Goal: Communication & Community: Answer question/provide support

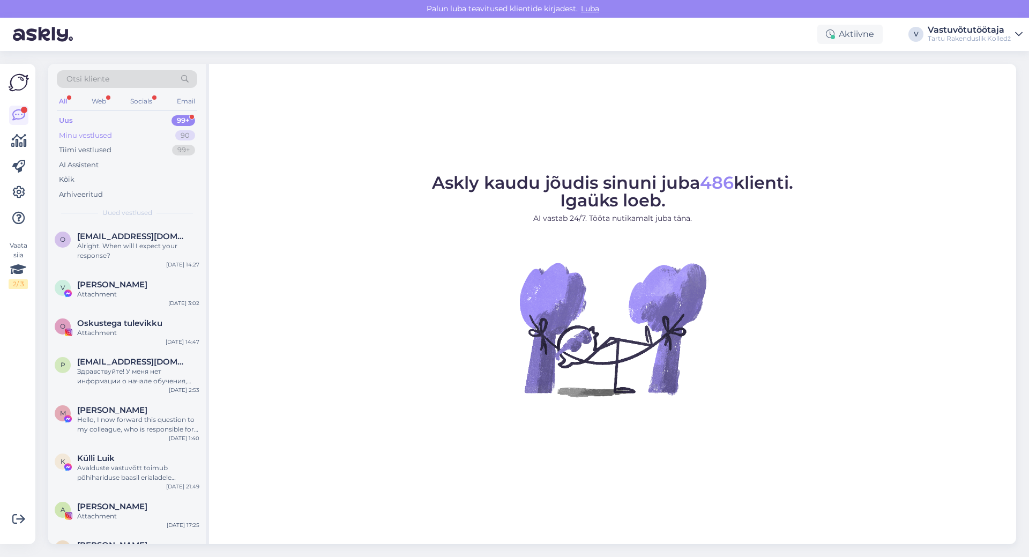
click at [93, 133] on div "Minu vestlused" at bounding box center [85, 135] width 53 height 11
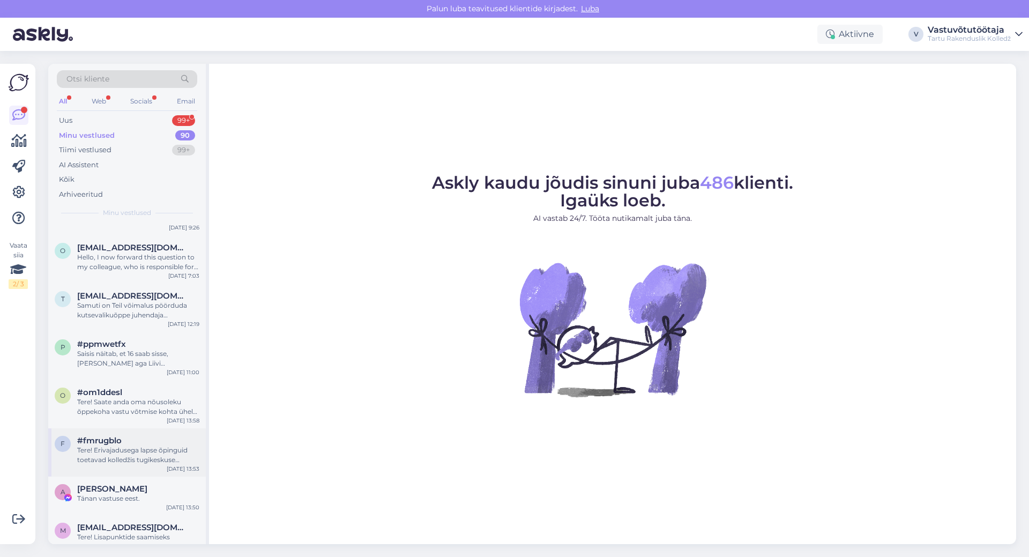
scroll to position [54, 0]
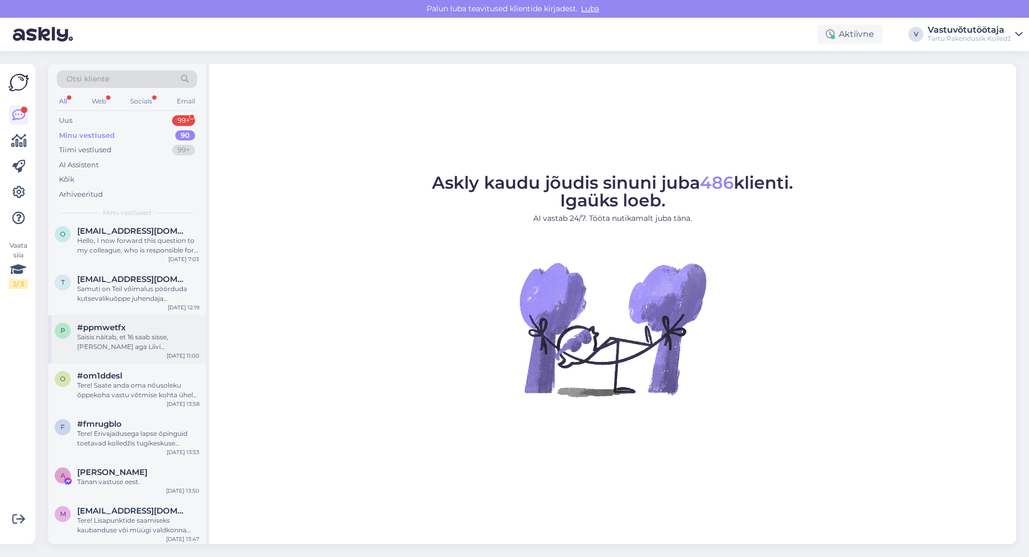
click at [132, 341] on div "Saisis näitab, et 16 saab sisse, [PERSON_NAME] aga Liivi Lõhmussaar, kellelt sa…" at bounding box center [138, 341] width 122 height 19
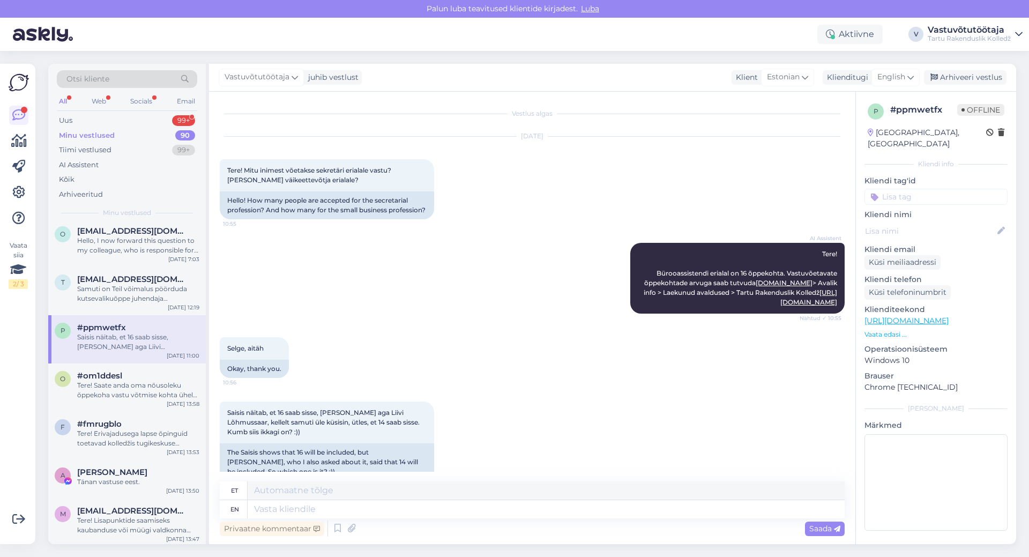
scroll to position [31, 0]
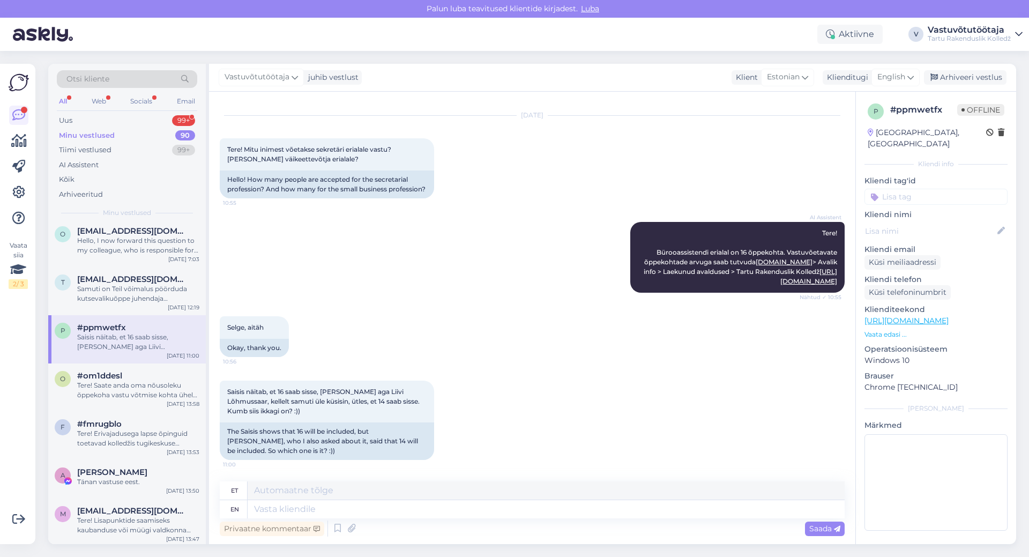
click at [589, 367] on div "Selge, aitäh 10:56 Okay, thank you." at bounding box center [532, 337] width 625 height 64
click at [590, 388] on div "Saisis näitab, et 16 saab sisse, [PERSON_NAME] aga Liivi Lõhmussaar, kellelt sa…" at bounding box center [532, 420] width 625 height 103
click at [627, 415] on div "Saisis näitab, et 16 saab sisse, [PERSON_NAME] aga Liivi Lõhmussaar, kellelt sa…" at bounding box center [532, 420] width 625 height 103
click at [621, 420] on div "Saisis näitab, et 16 saab sisse, [PERSON_NAME] aga Liivi Lõhmussaar, kellelt sa…" at bounding box center [532, 420] width 625 height 103
click at [625, 414] on div "Saisis näitab, et 16 saab sisse, [PERSON_NAME] aga Liivi Lõhmussaar, kellelt sa…" at bounding box center [532, 420] width 625 height 103
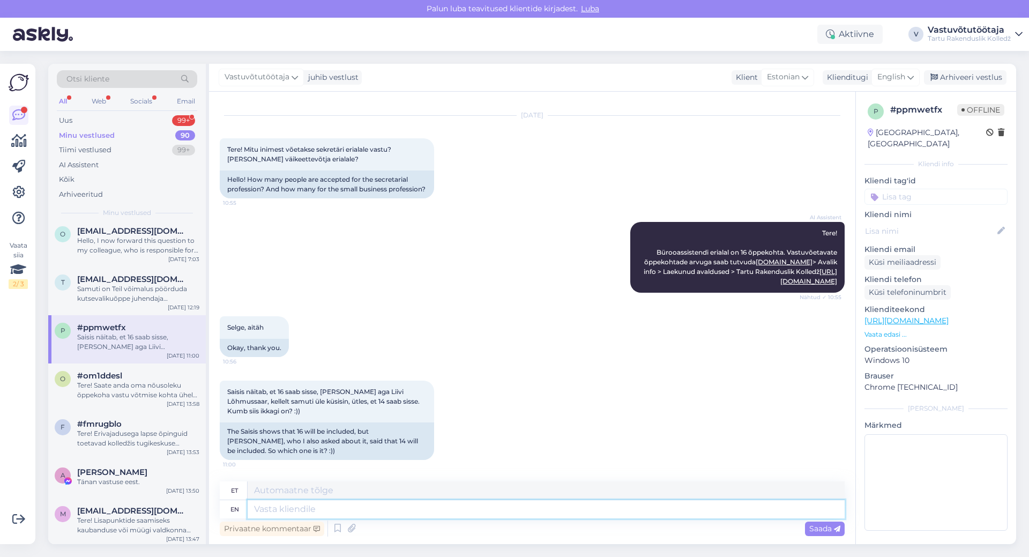
click at [428, 508] on textarea at bounding box center [546, 509] width 597 height 18
type textarea "Tere!"
type textarea "Tere! [GEOGRAPHIC_DATA]"
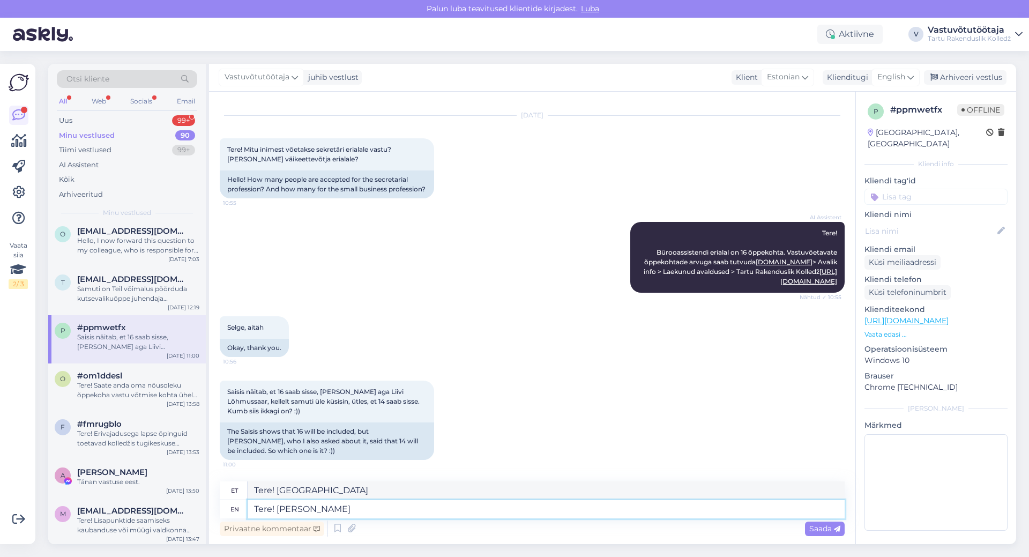
type textarea "Tere! [PERSON_NAME] o"
type textarea "Tere! [PERSON_NAME]"
type textarea "Tere! [PERSON_NAME] on"
click at [379, 507] on textarea "Tere! [PERSON_NAME] on" at bounding box center [546, 509] width 597 height 18
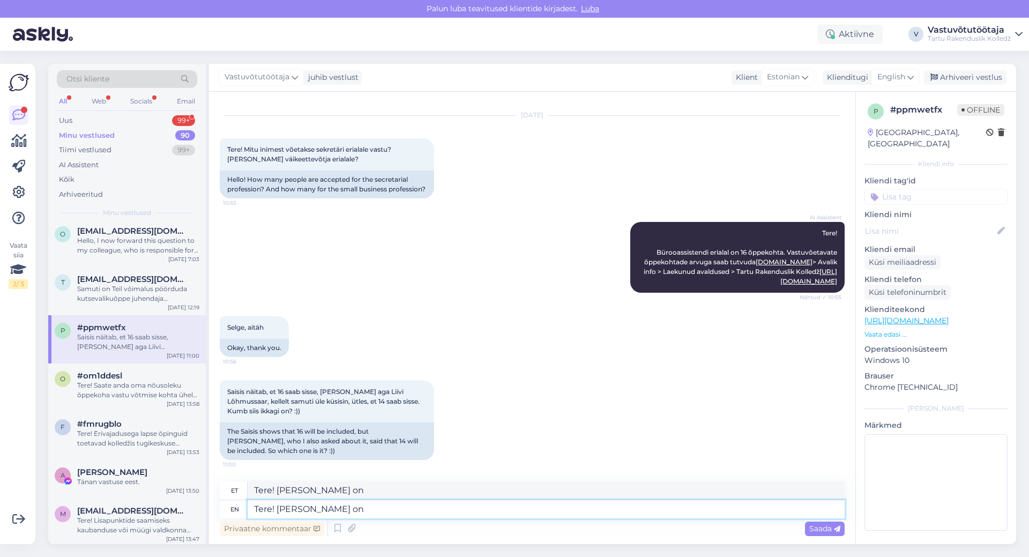
click at [353, 509] on textarea "Tere! [PERSON_NAME] on" at bounding box center [546, 509] width 597 height 18
click at [372, 511] on textarea "Tere! [PERSON_NAME] on" at bounding box center [546, 509] width 597 height 18
paste textarea "Iluteeninduse ja tekstiili osakond"
type textarea "Tere! [PERSON_NAME] on Iluteeninduse ja tekstiili osakond"
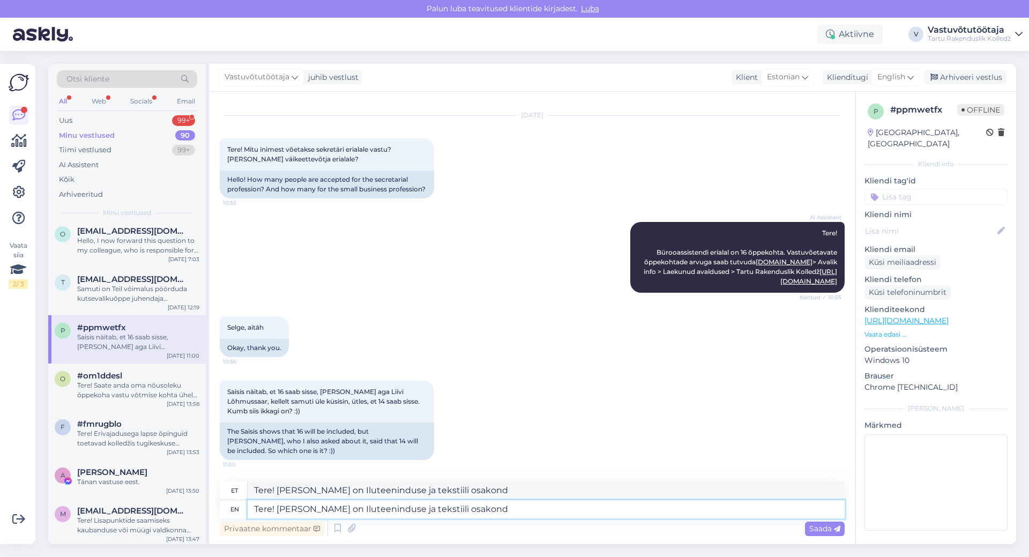
click at [405, 510] on textarea "Tere! [PERSON_NAME] on Iluteeninduse ja tekstiili osakond" at bounding box center [546, 509] width 597 height 18
click at [367, 506] on textarea "Tere! [PERSON_NAME] on Iluteeninduse ja tekstiili osakond" at bounding box center [546, 509] width 597 height 18
type textarea "Tere! [PERSON_NAME] on iluteeninduse ja tekstiili osakond"
click at [553, 515] on textarea "Tere! [PERSON_NAME] on iluteeninduse ja tekstiili osakond" at bounding box center [546, 509] width 597 height 18
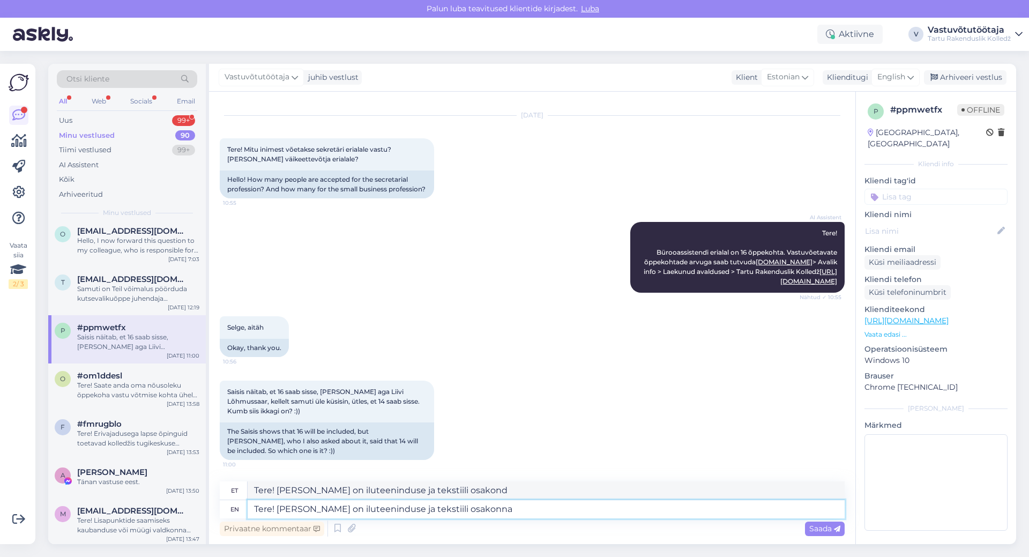
type textarea "Tere! [PERSON_NAME] on iluteeninduse ja tekstiili osakonna j"
type textarea "Tere! [PERSON_NAME] on iluteeninduse ja tekstiili osakonnas"
type textarea "Tere! [PERSON_NAME] on iluteeninduse ja tekstiili osakonna juhataja,"
type textarea "Tere! [PERSON_NAME] on iluteeninduse ja tekstiili osakonna juhataja, see"
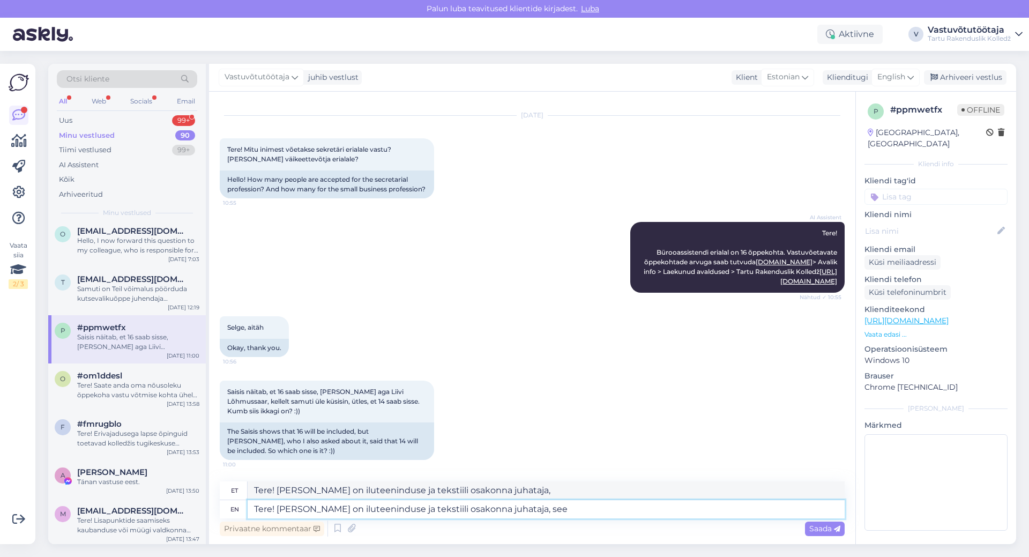
type textarea "Tere! [PERSON_NAME] on iluteeninduse ja tekstiili osakonna juhataja, vt"
type textarea "Tere! [PERSON_NAME] on iluteeninduse ja tekstiili osakonna juhataja, seega"
type textarea "Tere! [PERSON_NAME] on iluteeninduse ja tekstiili osakonna juhataja, nii"
type textarea "Tere! [PERSON_NAME] on iluteeninduse ja tekstiili osakonna juhataja, seega tema…"
type textarea "Tere! [PERSON_NAME] on iluteeninduse ja tekstiili osakonna juhataja, nii temal"
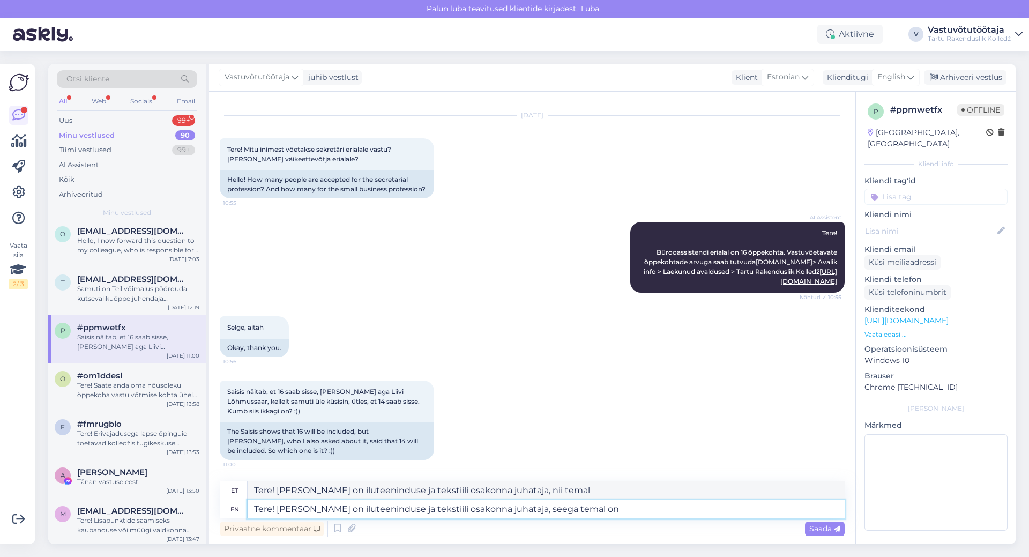
type textarea "Tere! [PERSON_NAME] on iluteeninduse ja tekstiili osakonna juhataja, seega tema…"
type textarea "Tere! [PERSON_NAME] on iluteeninduse ja tekstiili osakonna juhataja, nii temal …"
type textarea "Tere! [PERSON_NAME] on iluteeninduse ja tekstiili osakonna juhataja, seega temal"
type textarea "Tere! [PERSON_NAME] on iluteeninduse ja tekstiili osakonna juhataja, nii temal"
type textarea "Tere! [PERSON_NAME] on iluteeninduse ja tekstiili osakonna juhataja, seega tema"
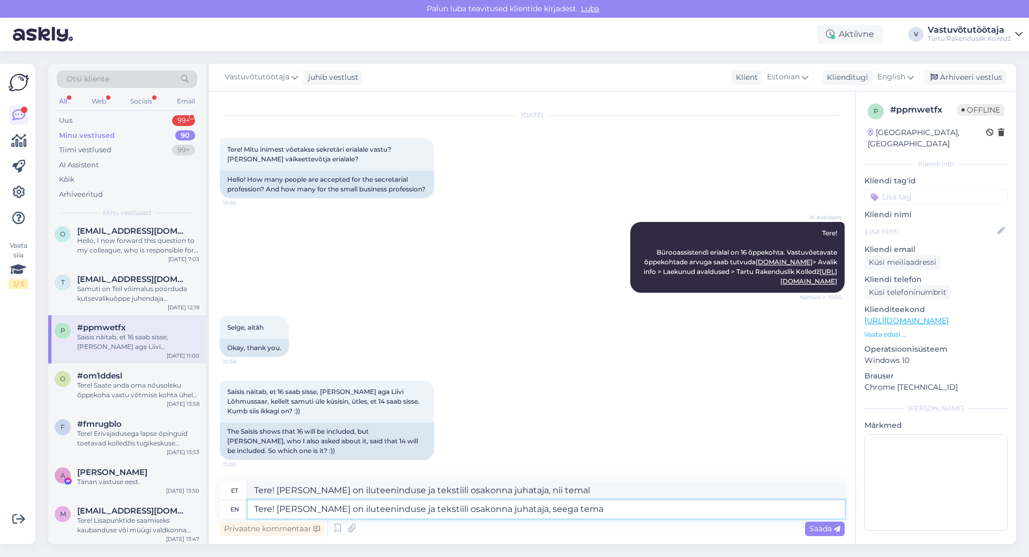
type textarea "Tere! [PERSON_NAME] on iluteeninduse ja tekstiili osakonna juhataja, nii tema"
type textarea "Tere! [PERSON_NAME] on iluteeninduse ja tekstiili osakonna juhataja, seega tema…"
type textarea "Tere! [PERSON_NAME] on iluteeninduse ja tekstiili osakonna juhataja, nii tema p…"
type textarea "Tere! [PERSON_NAME] on iluteeninduse ja tekstiili osakonna juhataja, seega tema…"
type textarea "Tere! [PERSON_NAME] on iluteeninduse ja tekstiili osakonna juhataja, nii tema p…"
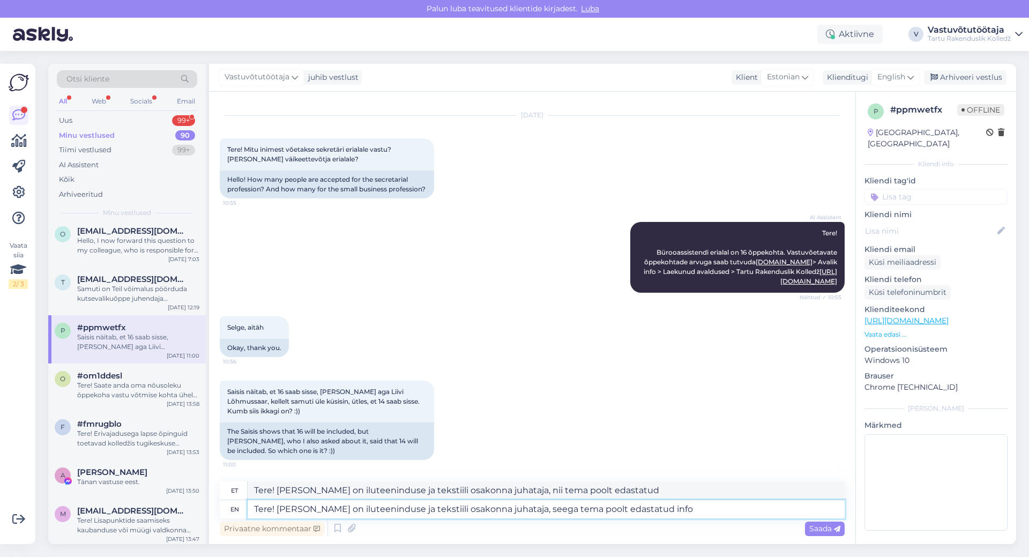
type textarea "Tere! [PERSON_NAME] on iluteeninduse ja tekstiili osakonna juhataja, seega tema…"
type textarea "Tere! [PERSON_NAME] on iluteeninduse ja tekstiili osakonna juhataja, nii tema p…"
type textarea "Tere! [PERSON_NAME] on iluteeninduse ja tekstiili osakonna juhataja, seega tema…"
type textarea "Tere! [PERSON_NAME] on iluteeninduse ja tekstiili osakonna juhataja, nii tema p…"
type textarea "Tere! [PERSON_NAME] on iluteeninduse ja tekstiili osakonna juhataja, seega tema…"
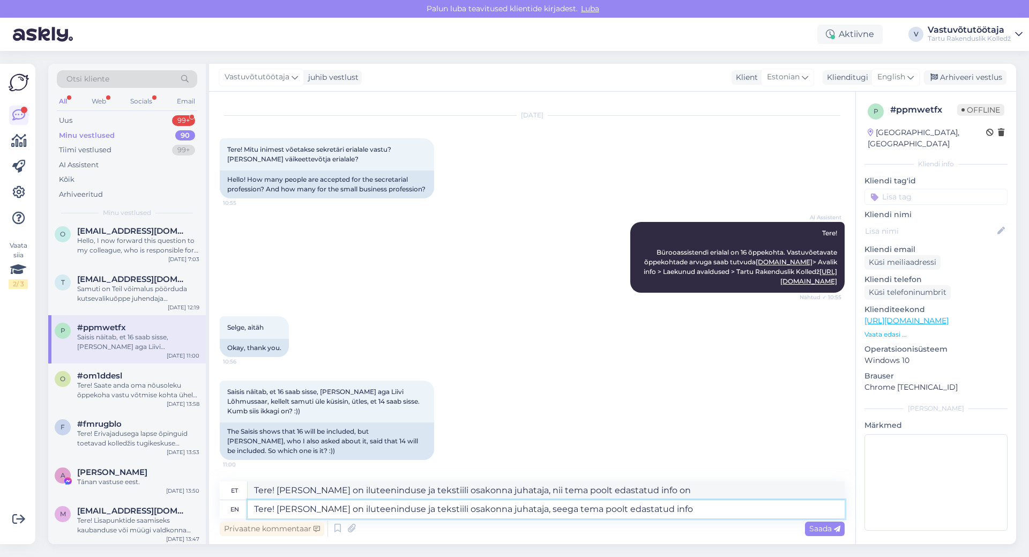
type textarea "Tere! [PERSON_NAME] on iluteeninduse ja tekstiili osakonna juhataja, nii tema p…"
type textarea "Tere! [PERSON_NAME] on iluteeninduse ja tekstiili osakonna juhataja, seega tema…"
type textarea "Tere! [PERSON_NAME] on iluteeninduse ja tekstiili osakonna juhataja, nii tema p…"
type textarea "Tere! [PERSON_NAME] on iluteeninduse ja tekstiili osakonna juhataja, seega tema…"
type textarea "Tere! [PERSON_NAME] on iluteeninduse ja tekstiili osakonna juhataja, nii tema p…"
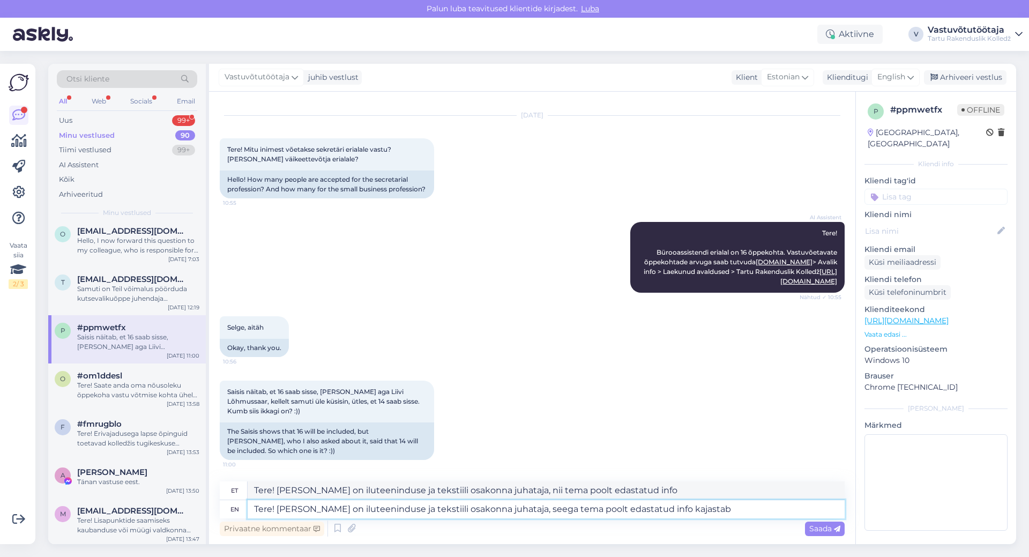
type textarea "Tere! [PERSON_NAME] on iluteeninduse ja tekstiili osakonna juhataja, seega tema…"
type textarea "Tere! [PERSON_NAME] on iluteeninduse ja tekstiili osakonna juhataja, nii tema p…"
type textarea "Tere! [PERSON_NAME] on iluteeninduse ja tekstiili osakonna juhataja, seega tema…"
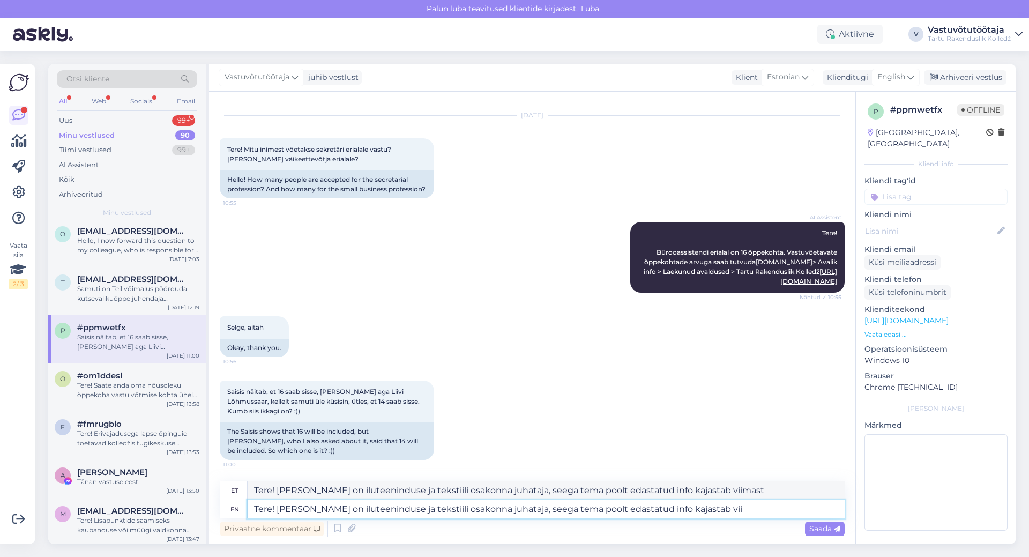
type textarea "Tere! [PERSON_NAME] on iluteeninduse ja tekstiili osakonna juhataja, seega tema…"
type textarea "Tere! [PERSON_NAME] on iluteeninduse ja tekstiili osakonna juhataja, nii tema p…"
type textarea "Tere! [PERSON_NAME] on iluteeninduse ja tekstiili osakonna juhataja, seega tema…"
type textarea "Tere! [PERSON_NAME] on iluteeninduse ja tekstiili osakonna juhataja, nii tema p…"
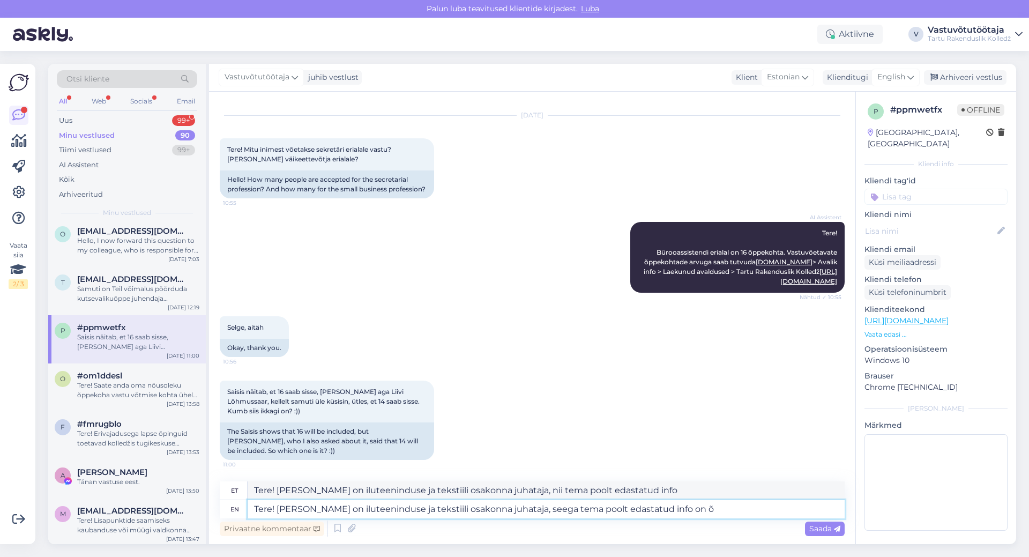
type textarea "Tere! [PERSON_NAME] on iluteeninduse ja tekstiili osakonna juhataja, seega tema…"
type textarea "Tere! [PERSON_NAME] on iluteeninduse ja tekstiili osakonna juhataja, nii tema p…"
type textarea "Tere! [PERSON_NAME] on iluteeninduse ja tekstiili osakonna juhataja, seega tema…"
type textarea "Tere! [PERSON_NAME] on iluteeninduse ja tekstiili osakonna juhataja, nii tema p…"
type textarea "Tere! [PERSON_NAME] on iluteeninduse ja tekstiili osakonna juhataja, seega tema…"
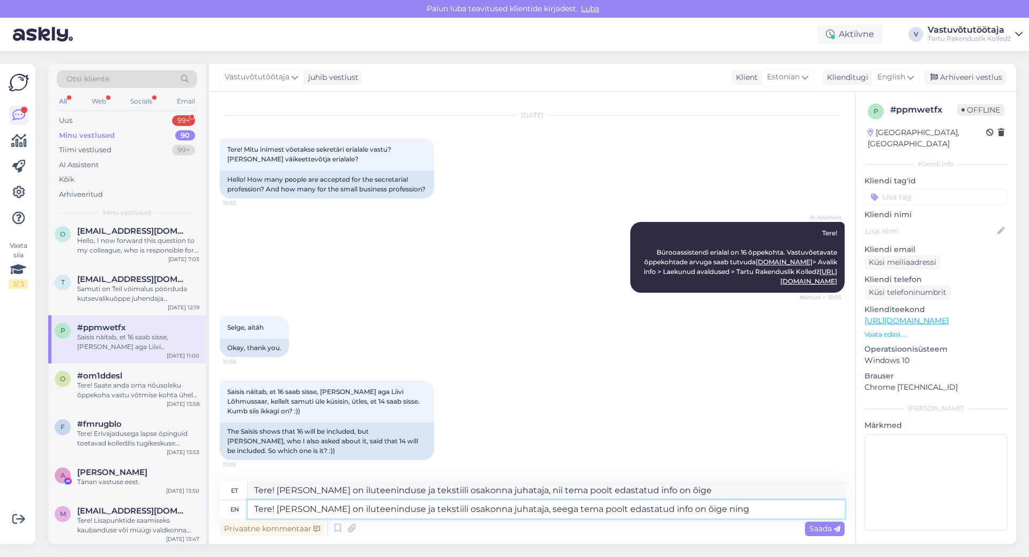
type textarea "Tere! [PERSON_NAME] on iluteeninduse ja tekstiili osakonna juhataja, nii tema p…"
type textarea "Tere! [PERSON_NAME] on iluteeninduse ja tekstiili osakonna juhataja, seega tema…"
type textarea "Tere! [PERSON_NAME] on iluteeninduse ja tekstiili osakonna juhataja, nii tema p…"
type textarea "Tere! [PERSON_NAME] on iluteeninduse ja tekstiili osakonna juhataja, seega tema…"
type textarea "Tere! [PERSON_NAME] on iluteeninduse ja tekstiili osakonna juhataja, nii tema p…"
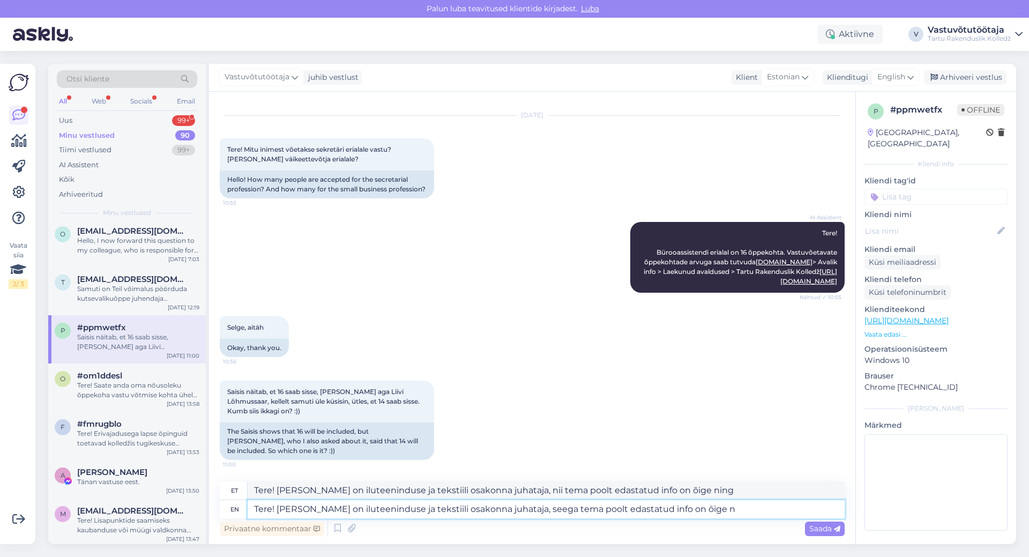
type textarea "Tere! [PERSON_NAME] on iluteeninduse ja tekstiili osakonna juhataja, seega tema…"
type textarea "Tere! [PERSON_NAME] on iluteeninduse ja tekstiili osakonna juhataja, nii tema p…"
type textarea "Tere! [PERSON_NAME] on iluteeninduse ja tekstiili osakonna juhataja, seega tema…"
type textarea "Tere! [PERSON_NAME] on iluteeninduse ja tekstiili osakonna juhataja, nii tema p…"
type textarea "Tere! [PERSON_NAME] on iluteeninduse ja tekstiili osakonna juhataja, seega tema…"
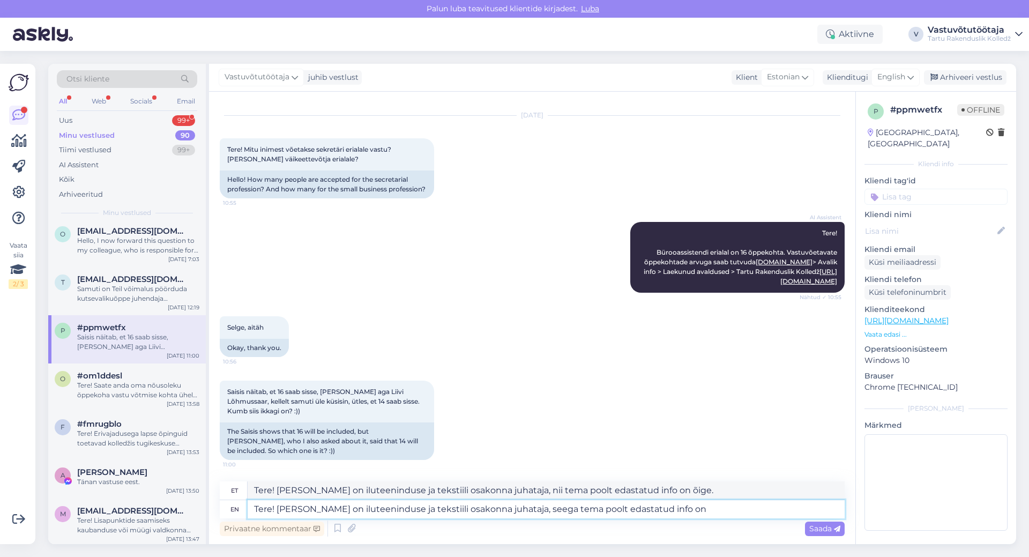
type textarea "Tere! [PERSON_NAME] on iluteeninduse ja tekstiili osakonna juhataja, nii tema p…"
type textarea "Tere! [PERSON_NAME] on iluteeninduse ja tekstiili osakonna juhataja, seega tema…"
type textarea "Tere! [PERSON_NAME] on iluteeninduse ja tekstiili osakonna juhataja, nii tema p…"
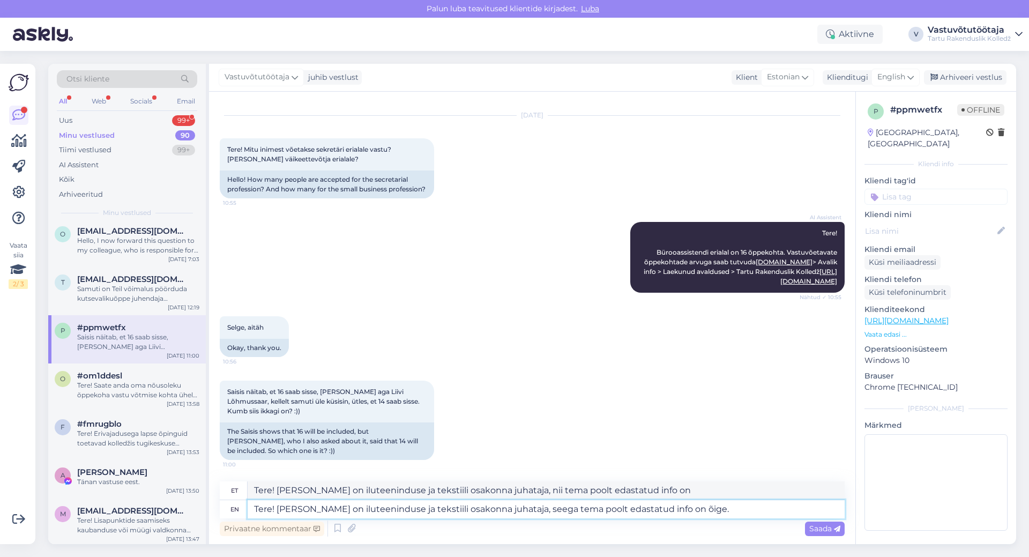
type textarea "Tere! [PERSON_NAME] on iluteeninduse ja tekstiili osakonna juhataja, seega tema…"
type textarea "Tere! [PERSON_NAME] on iluteeninduse ja tekstiili osakonna juhataja, nii tema p…"
type textarea "Tere! [PERSON_NAME] on iluteeninduse ja tekstiili osakonna juhataja, seega tema…"
type textarea "Tere! [PERSON_NAME] on iluteeninduse ja tekstiili osakonna juhataja, nii tema p…"
type textarea "Tere! [PERSON_NAME] on iluteeninduse ja tekstiili osakonna juhataja, seega tema…"
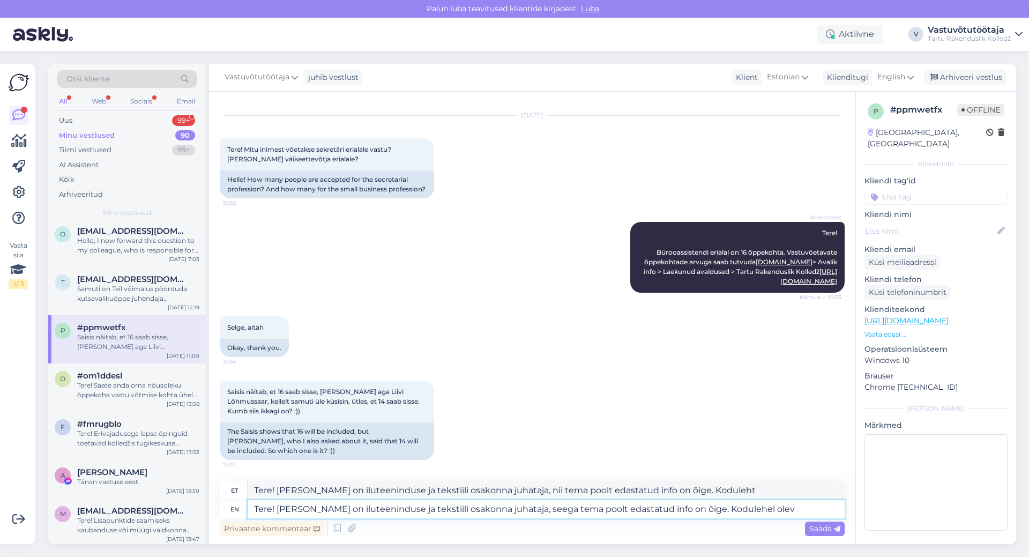
type textarea "Tere! [PERSON_NAME] on iluteeninduse ja tekstiili osakonna juhataja, nii tema p…"
type textarea "Tere! [PERSON_NAME] on iluteeninduse ja tekstiili osakonna juhataja, seega tema…"
type textarea "Tere! [PERSON_NAME] on iluteeninduse ja tekstiili osakonna juhataja, nii tema p…"
type textarea "Tere! [PERSON_NAME] on iluteeninduse ja tekstiili osakonna juhataja, seega tema…"
type textarea "Tere! [PERSON_NAME] on iluteeninduse ja tekstiili osakonna juhataja, nii tema p…"
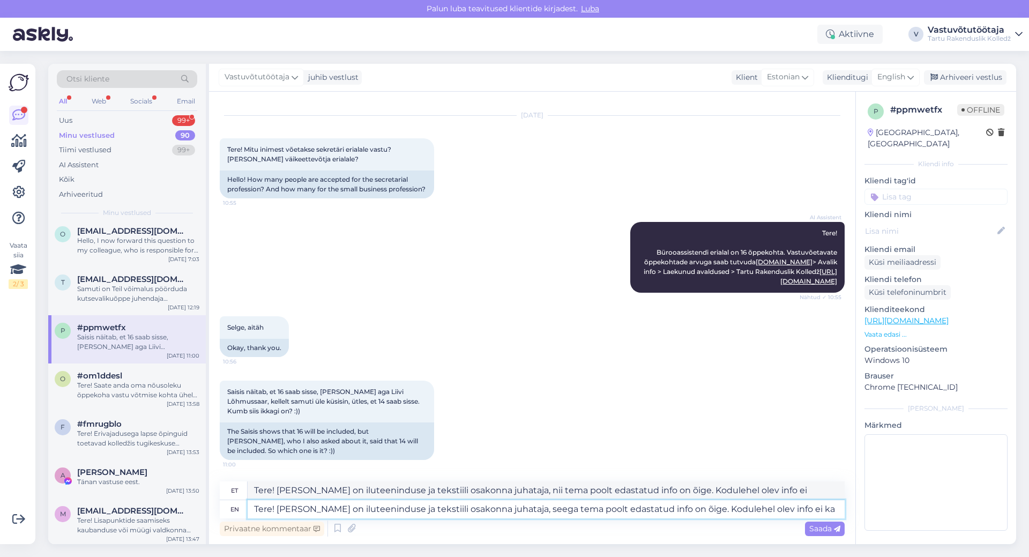
type textarea "Tere! [PERSON_NAME] on iluteeninduse ja tekstiili osakonna juhataja, seega tema…"
type textarea "Tere! [PERSON_NAME] on iluteeninduse ja tekstiili osakonna juhataja, nii tema p…"
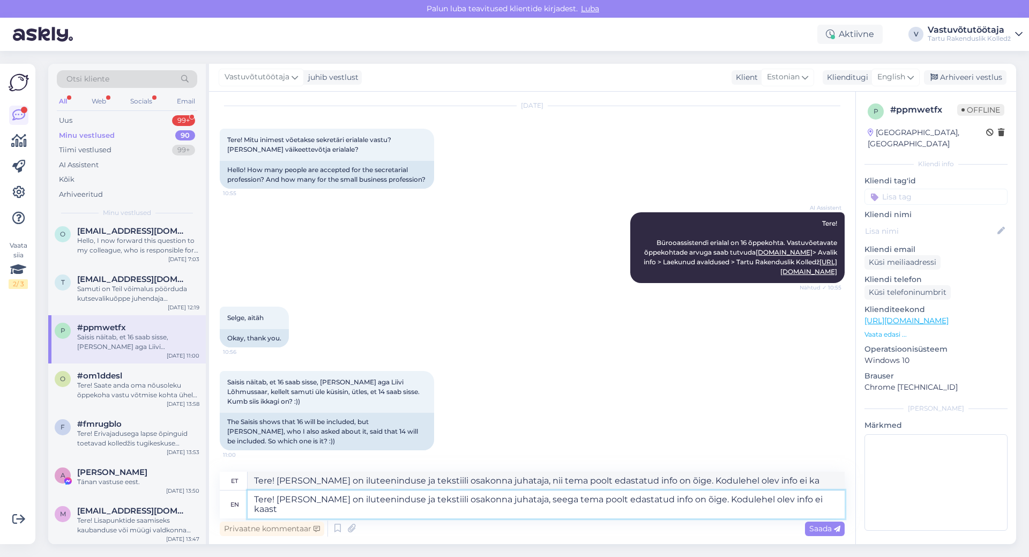
type textarea "Tere! [PERSON_NAME] on iluteeninduse ja tekstiili osakonna juhataja, seega tema…"
type textarea "Tere! [PERSON_NAME] on iluteeninduse ja tekstiili osakonna juhataja, nii tema p…"
type textarea "Tere! [PERSON_NAME] on iluteeninduse ja tekstiili osakonna juhataja, seega tema…"
type textarea "Tere! [PERSON_NAME] on iluteeninduse ja tekstiili osakonna juhataja, nii tema p…"
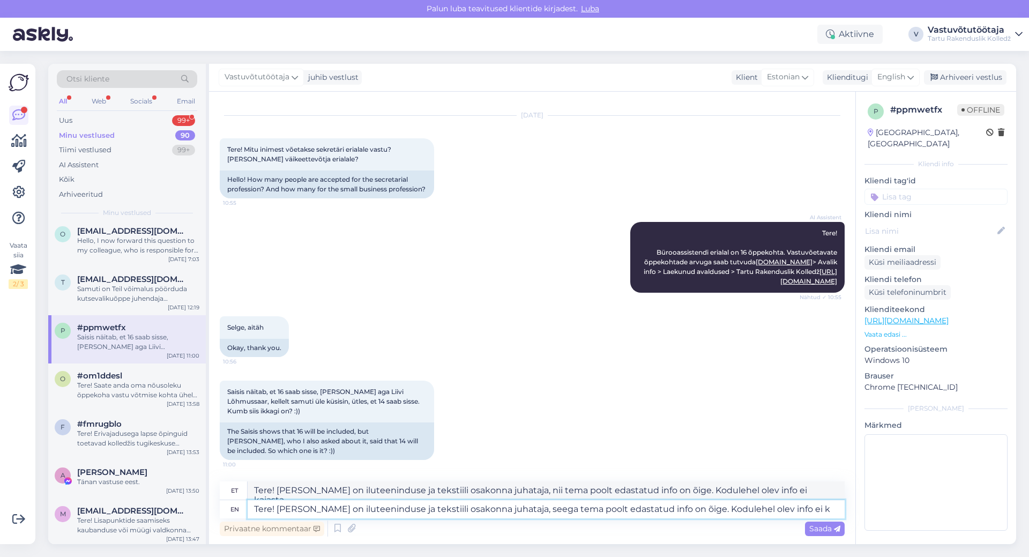
type textarea "Tere! [PERSON_NAME] on iluteeninduse ja tekstiili osakonna juhataja, seega tema…"
type textarea "Tere! [PERSON_NAME] on iluteeninduse ja tekstiili osakonna juhataja, nii tema p…"
type textarea "Tere! [PERSON_NAME] on iluteeninduse ja tekstiili osakonna juhataja, seega tema…"
type textarea "Tere! [PERSON_NAME] on iluteeninduse ja tekstiili osakonna juhataja, nii tema p…"
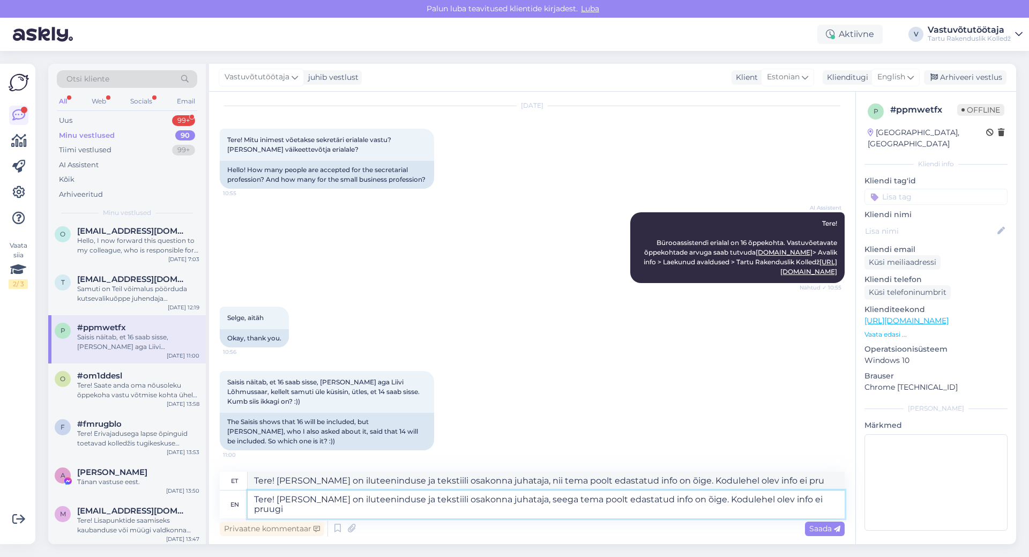
type textarea "Tere! [PERSON_NAME] on iluteeninduse ja tekstiili osakonna juhataja, seega tema…"
type textarea "Tere! [PERSON_NAME] on iluteeninduse ja tekstiili osakonna juhataja, nii tema p…"
type textarea "Tere! [PERSON_NAME] on iluteeninduse ja tekstiili osakonna juhataja, seega tema…"
type textarea "Tere! [PERSON_NAME] on iluteeninduse ja tekstiili osakonna juhataja, nii tema p…"
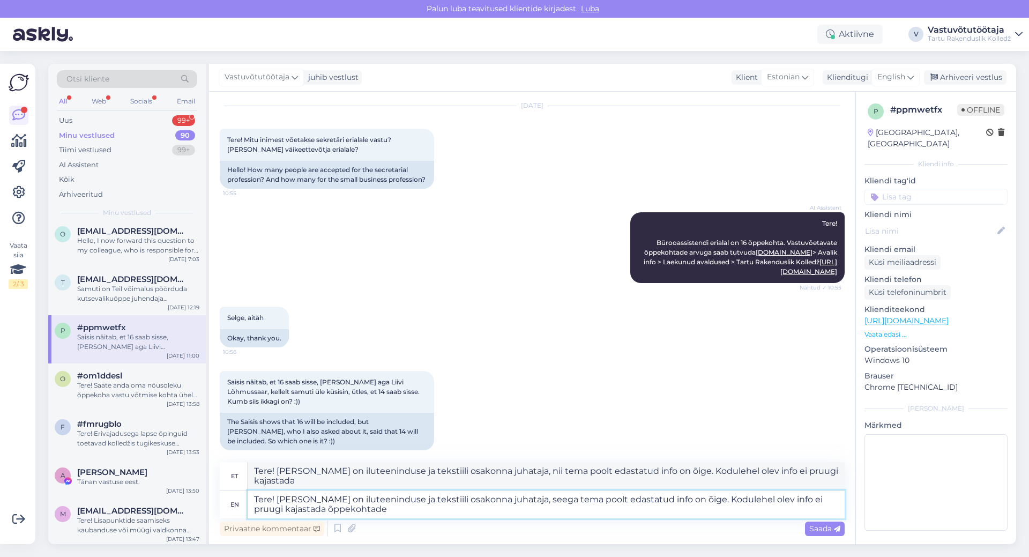
type textarea "Tere! [PERSON_NAME] on iluteeninduse ja tekstiili osakonna juhataja, seega tema…"
type textarea "Tere! [PERSON_NAME] on iluteeninduse ja tekstiili osakonna juhataja, nii tema p…"
type textarea "Tere! [PERSON_NAME] on iluteeninduse ja tekstiili osakonna juhataja, seega tema…"
type textarea "Tere! [PERSON_NAME] on iluteeninduse ja tekstiili osakonna juhataja, nii tema p…"
type textarea "Tere! [PERSON_NAME] on iluteeninduse ja tekstiili osakonna juhataja, seega tema…"
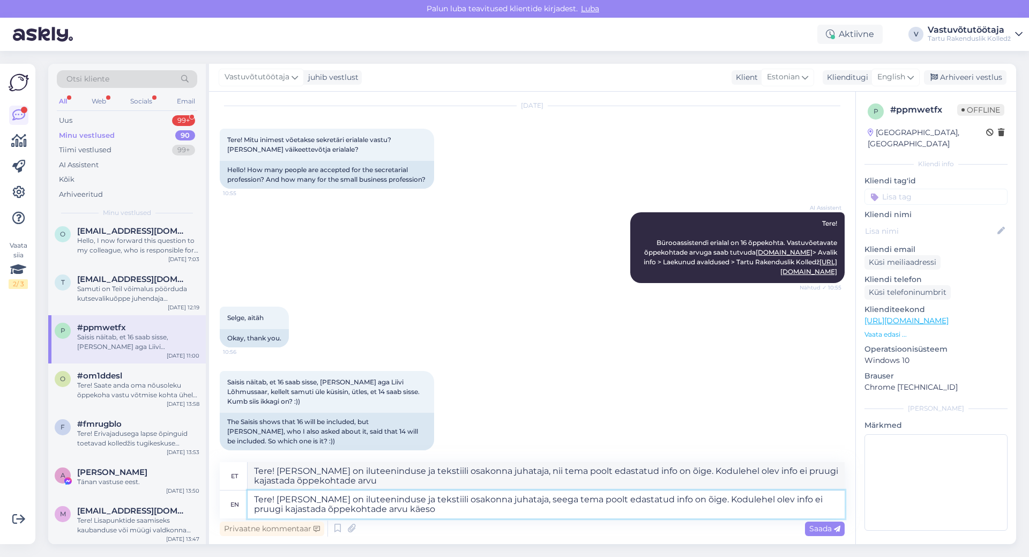
type textarea "Tere! [PERSON_NAME] on iluteeninduse ja tekstiili osakonna juhataja, nii tema p…"
click at [809, 499] on textarea "Tere! [PERSON_NAME] on iluteeninduse ja tekstiili osakonna juhataja, seega tema…" at bounding box center [546, 505] width 597 height 28
click at [795, 497] on textarea "Tere! [PERSON_NAME] on iluteeninduse ja tekstiili osakonna juhataja, seega tema…" at bounding box center [546, 505] width 597 height 28
click at [812, 499] on textarea "Tere! [PERSON_NAME] on iluteeninduse ja tekstiili osakonna juhataja, seega tema…" at bounding box center [546, 505] width 597 height 28
type textarea "Tere! [PERSON_NAME] on iluteeninduse ja tekstiili osakonna juhataja, seega tema…"
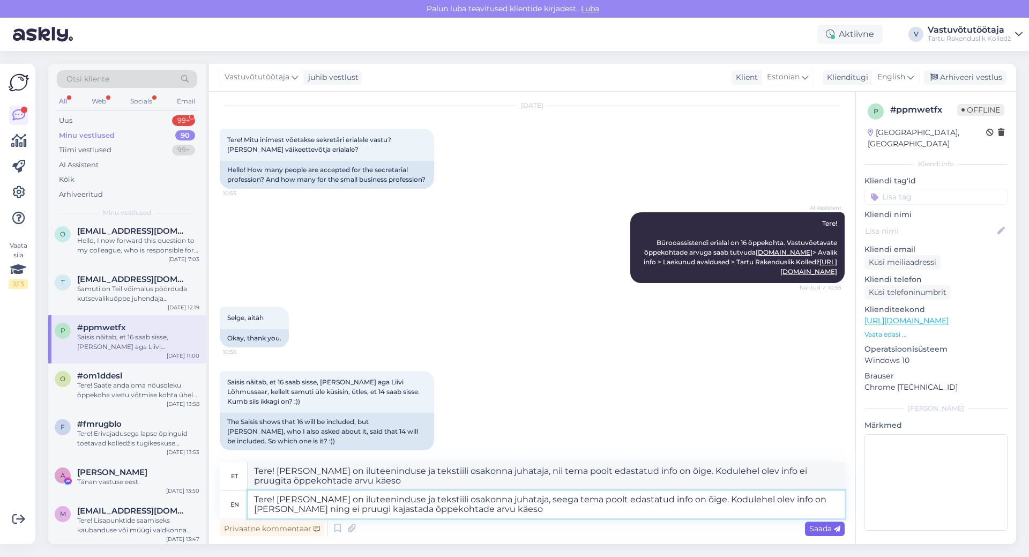
type textarea "Tere! [PERSON_NAME] on iluteeninduse ja tekstiili osakonna juhataja, nii tema p…"
click at [345, 508] on textarea "Tere! [PERSON_NAME] on iluteeninduse ja tekstiili osakonna juhataja, seega tema…" at bounding box center [546, 505] width 597 height 28
type textarea "Tere! [PERSON_NAME] on iluteeninduse ja tekstiili osakonna juhataja, seega tema…"
type textarea "Tere! [PERSON_NAME] on iluteeninduse ja tekstiili osakonna juhataja, nii tema p…"
click at [479, 508] on textarea "Tere! [PERSON_NAME] on iluteeninduse ja tekstiili osakonna juhataja, seega tema…" at bounding box center [546, 505] width 597 height 28
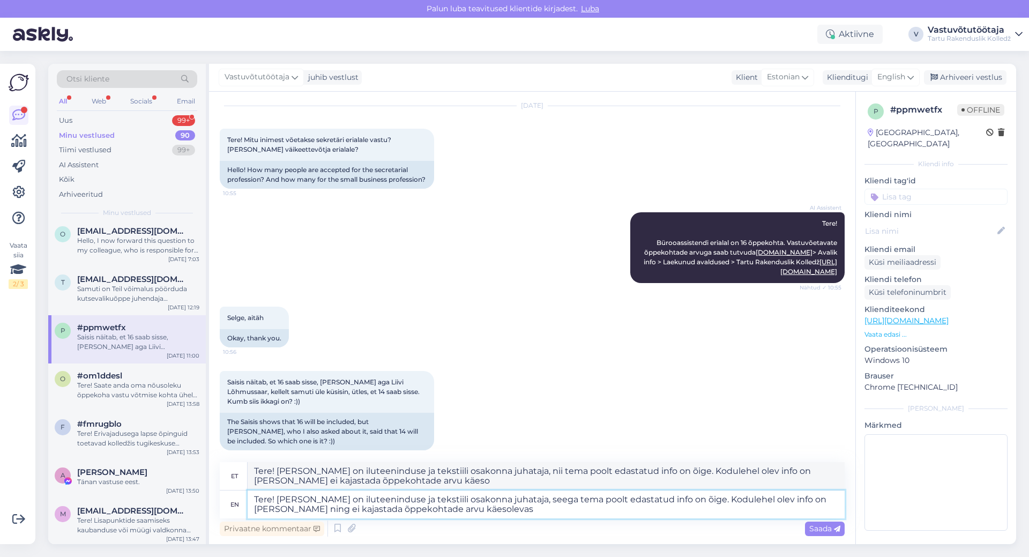
type textarea "Tere! [PERSON_NAME] on iluteeninduse ja tekstiili osakonna juhataja, seega tema…"
type textarea "Tere! [PERSON_NAME] on iluteeninduse ja tekstiili osakonna juhataja, nii tema p…"
type textarea "Tere! [PERSON_NAME] on iluteeninduse ja tekstiili osakonna juhataja, seega tema…"
type textarea "Tere! [PERSON_NAME] on iluteeninduse ja tekstiili osakonna juhataja, nii tema p…"
type textarea "Tere! [PERSON_NAME] on iluteeninduse ja tekstiili osakonna juhataja, seega tema…"
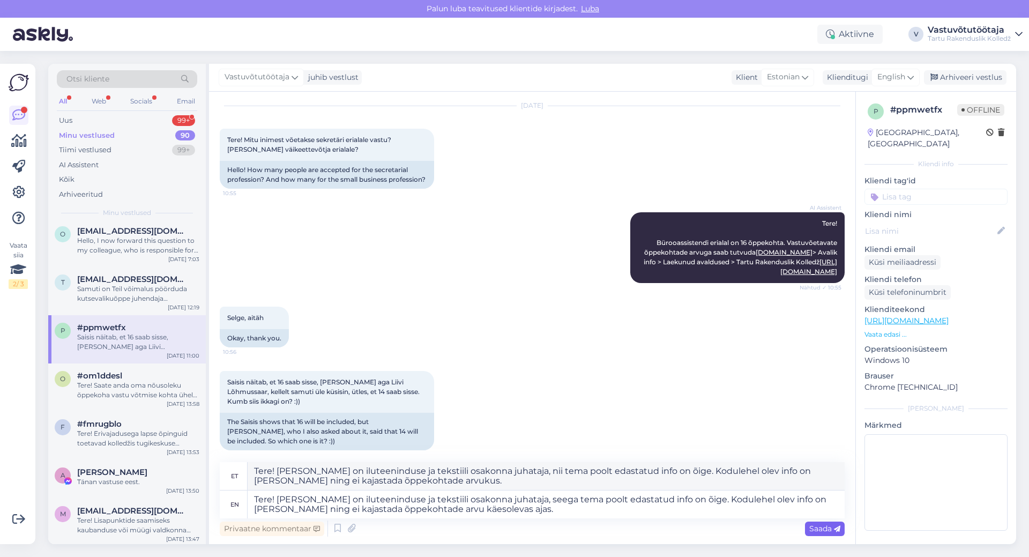
click at [823, 528] on span "Saada" at bounding box center [825, 529] width 31 height 10
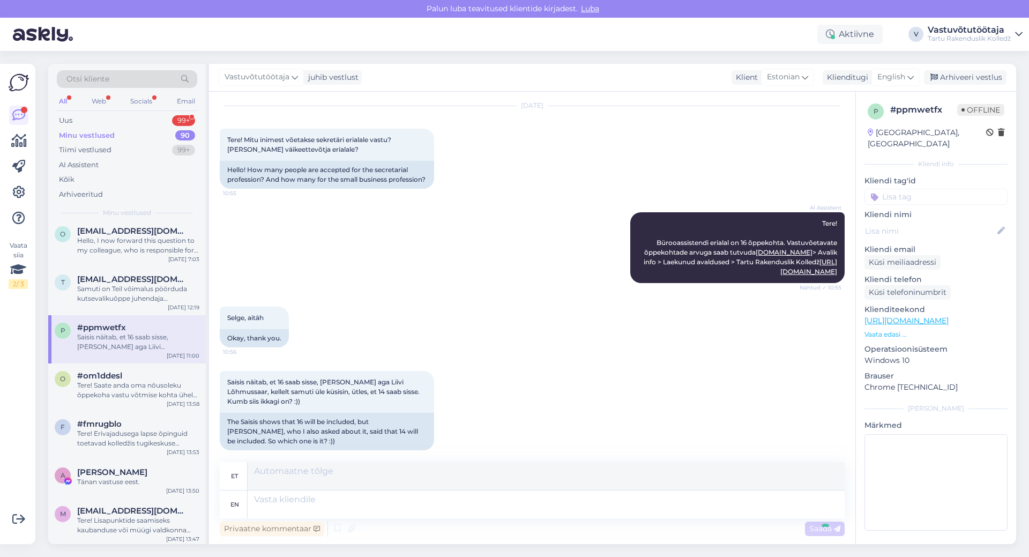
scroll to position [166, 0]
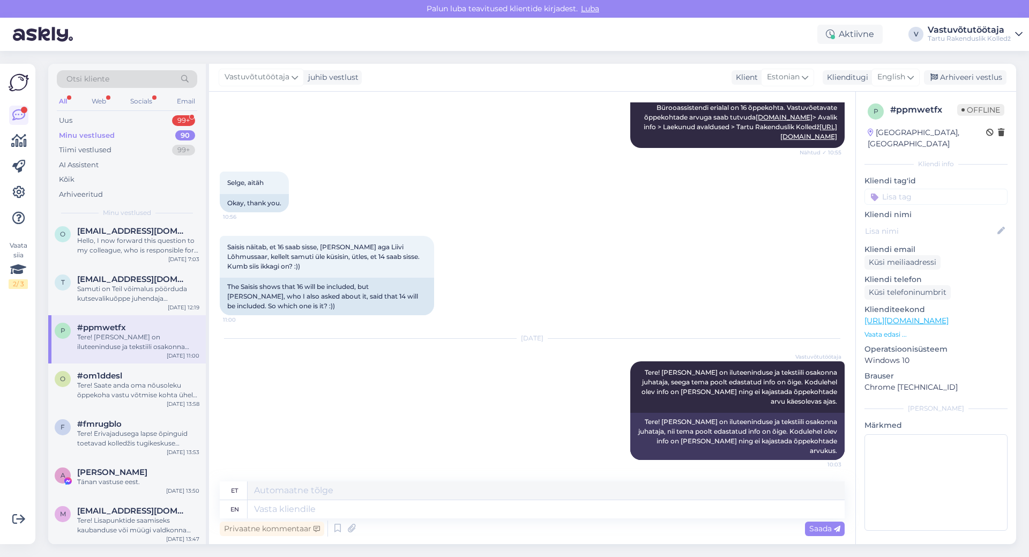
click at [90, 130] on div "Minu vestlused" at bounding box center [87, 135] width 56 height 11
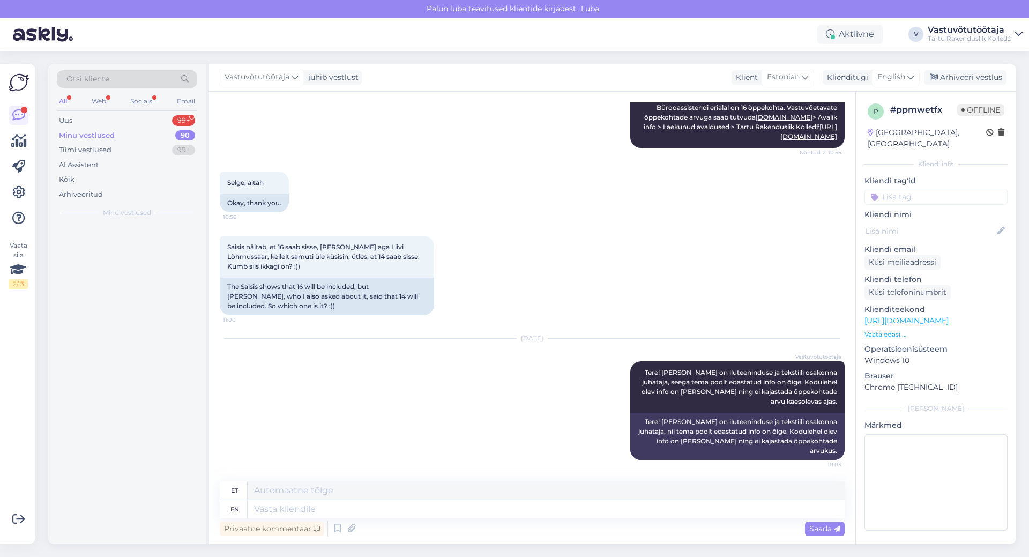
scroll to position [0, 0]
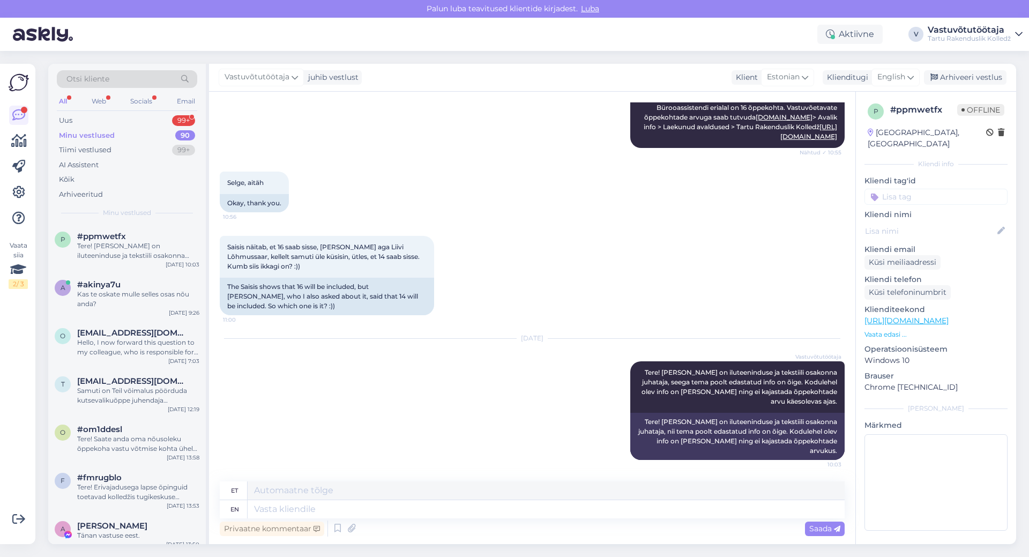
click at [95, 136] on div "Minu vestlused" at bounding box center [87, 135] width 56 height 11
click at [127, 347] on div "Hello, I now forward this question to my colleague, who is responsible for this…" at bounding box center [138, 347] width 122 height 19
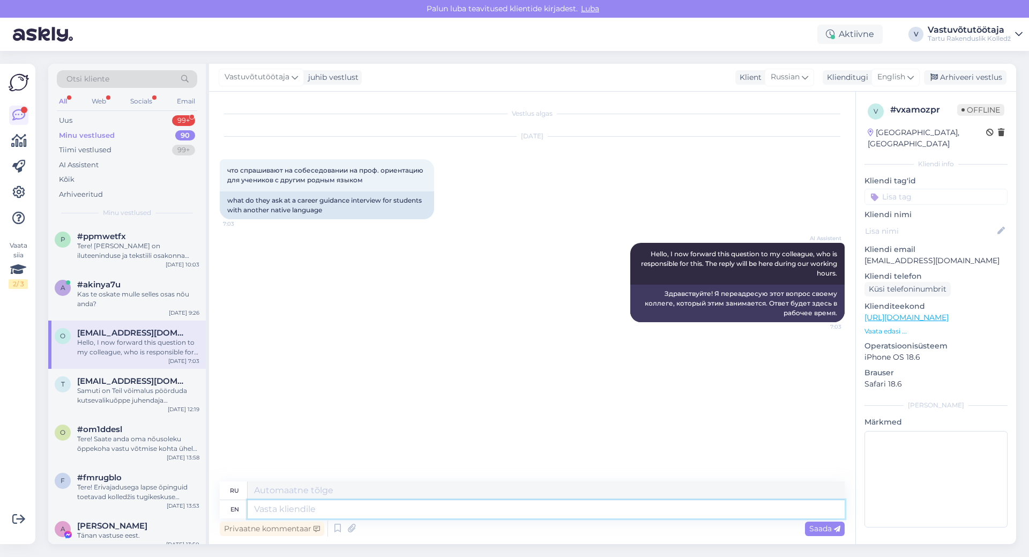
click at [331, 510] on textarea at bounding box center [546, 509] width 597 height 18
type textarea "Tere!"
type textarea "Вот!"
type textarea "Tere! [GEOGRAPHIC_DATA]"
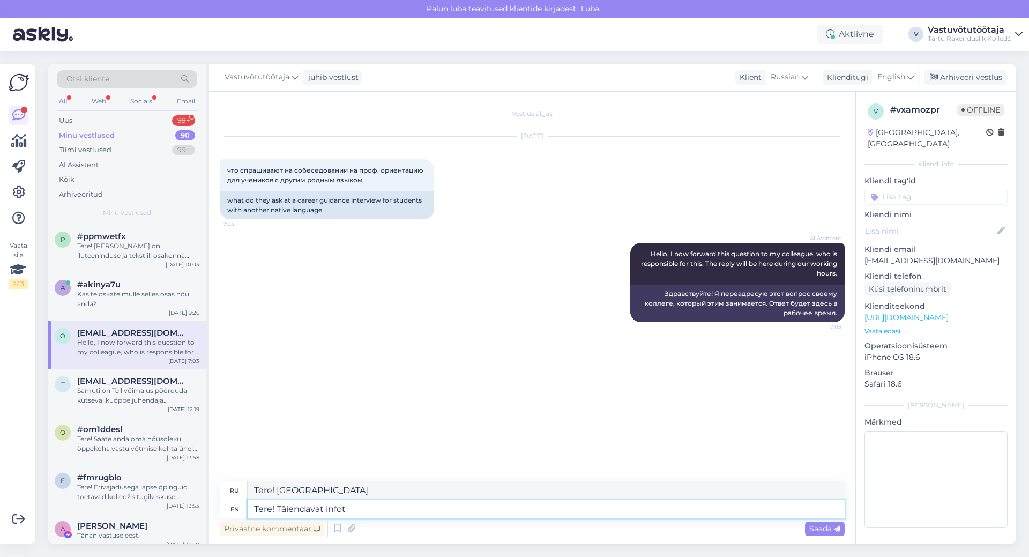
type textarea "Tere! Täiendavat infot"
type textarea "Tere! Täiendavat infot vestluse s"
type textarea "Тере! Информационный жилет Täiendavat"
type textarea "Tere! Täiendavat infot"
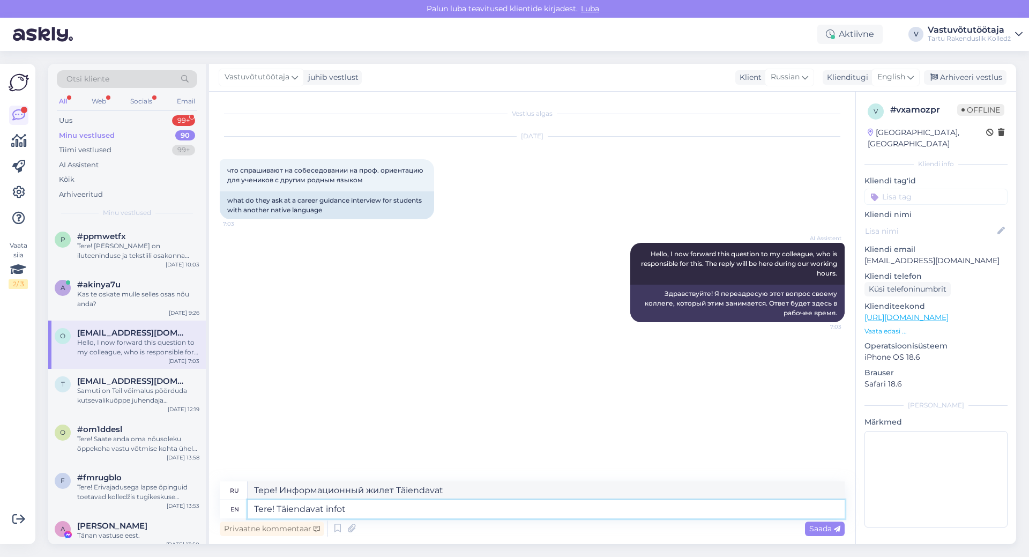
type textarea "Tere! Täiendavat infot"
type textarea "Tere! Täiendavat inf"
type textarea "Tere! Täiendavat infot"
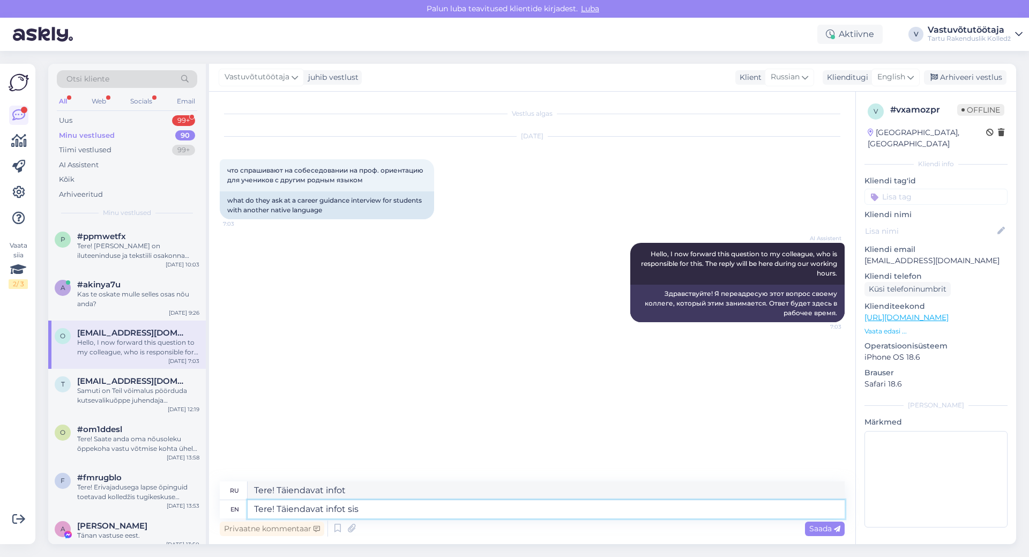
type textarea "Tere! Täiendavat infot siss"
type textarea "Tere! Täiendavat infot sis"
type textarea "Tere! Täiendavat infot sisseastumisekatse"
type textarea "Тере! Информация о sisseastumisekatse"
click at [472, 521] on div "Privaatne kommentaar Saada" at bounding box center [532, 528] width 625 height 20
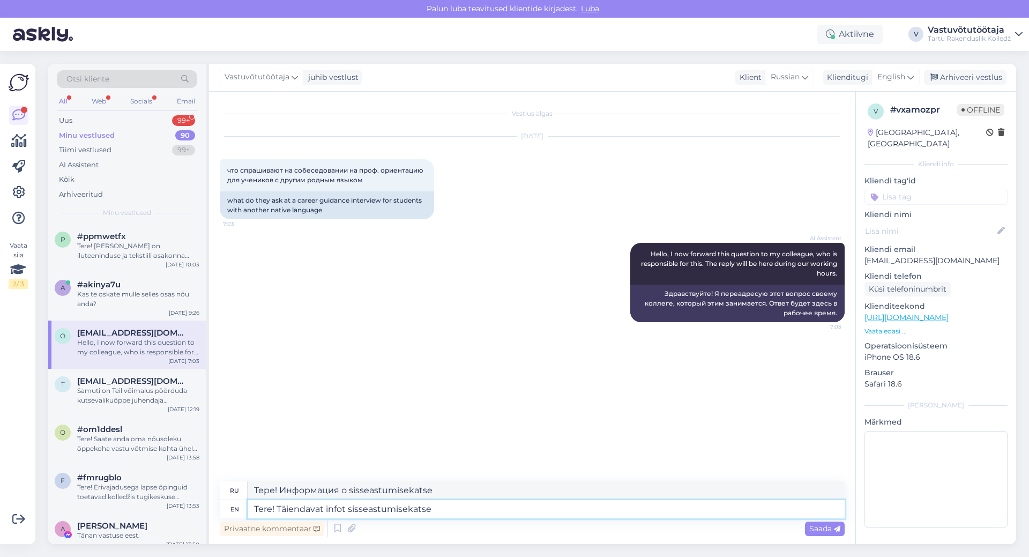
click at [474, 509] on textarea "Tere! Täiendavat infot sisseastumisekatse" at bounding box center [546, 509] width 597 height 18
type textarea "Tere! Täiendavat infot sisseastumiskatsete"
type textarea "Тере! Дополнительная информация о sisseastumiskatsete"
type textarea "Tere! Täiendavat infot sisseastumiskatsete kohta saa"
type textarea "Тере! Дополнительная информация о sisseastumiskatsete kohta"
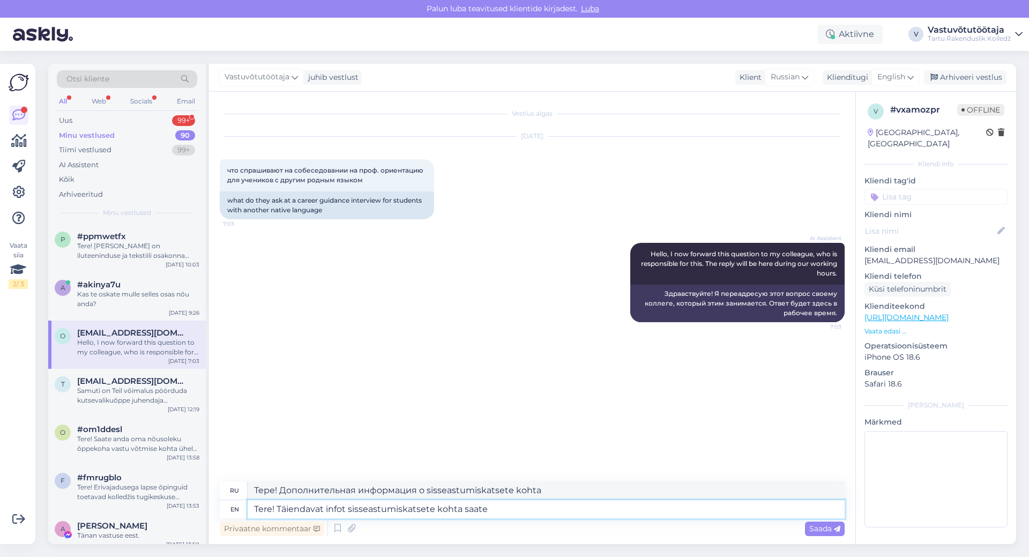
type textarea "Tere! Täiendavat infot sisseastumiskatsete kohta saate"
type textarea "Тере! Дополнительная информация о sisseastumiskatsete kohta saate"
type textarea "Tere! Täiendavat infot sisseastumiskatsete kohta saate vastava"
type textarea "Тере! Täiendavat infot sisseastumiskatsete kohta saate вастава"
type textarea "Tere! Täiendavat infot sisseastumiskatsete kohta saate vastava eriala"
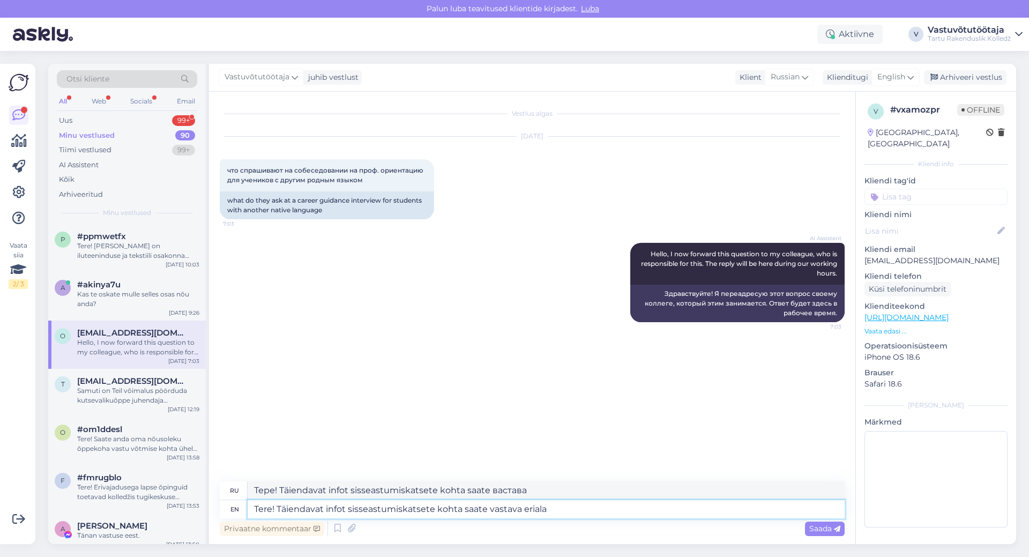
type textarea "Тере! Täiendavat infot sisseastumiskatsete kohta saate [PERSON_NAME] eriala"
type textarea "Tere! Täiendavat infot sisseastumiskatsete kohta saate vastava eriala osakonnaj…"
type textarea "Тере! Дополнительная информация"
type textarea "Tere! Täiendavat infot sisseastumiskatsete kohta saate vastava eriala osakonnaj…"
type textarea "Тере! Пожалуйста, свяжитесь с нами, чтобы получить дополнительную информацию."
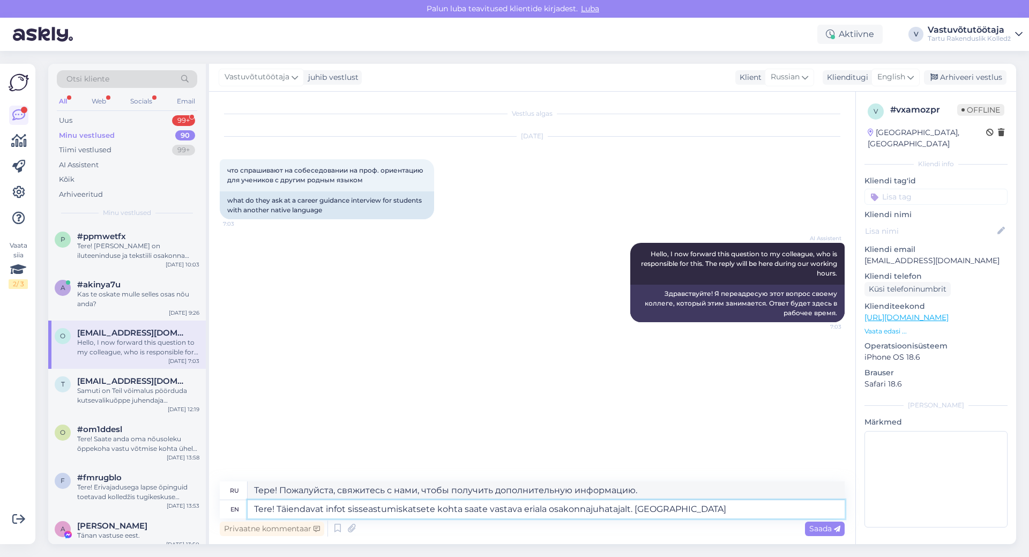
type textarea "Tere! Täiendavat infot sisseastumiskatsete kohta saate vastava eriala osakonnaj…"
type textarea "Тере! Дополнительная информация может быть получена с помощью специального обор…"
type textarea "Tere! Täiendavat infot sisseastumiskatsete kohta saate vastava eriala osakonnaj…"
type textarea "Тере! Пожалуйста, свяжитесь с нами, чтобы получить дополнительную информацию. Ю…"
type textarea "Tere! Täiendavat infot sisseastumiskatsete kohta saate vastava eriala osakonnaj…"
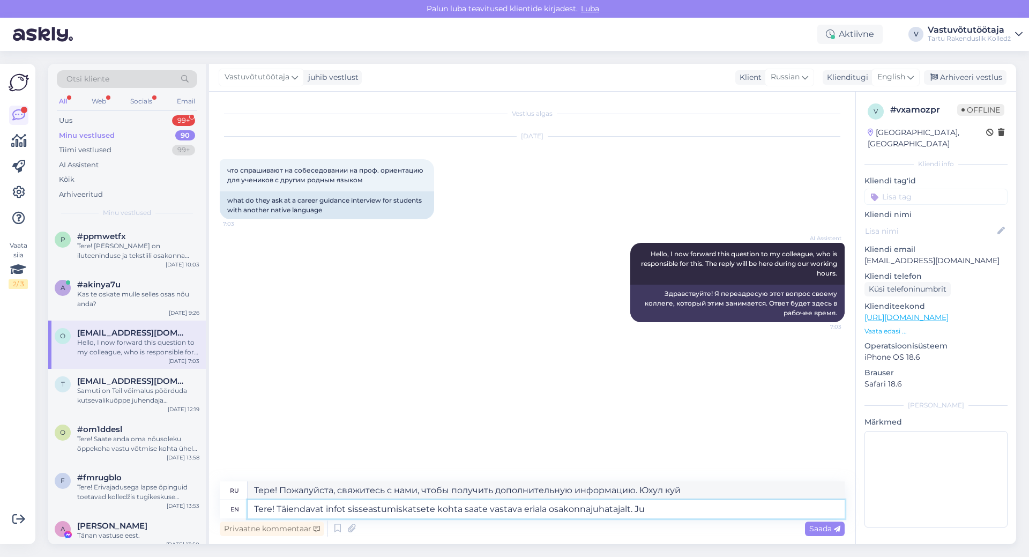
type textarea "Тере! Пожалуйста, свяжитесь с нами, чтобы получить дополнительную информацию. […"
type textarea "Tere! Täiendavat infot sisseastumiskatsete kohta saate vastava eriala osakonnaj…"
type textarea "Тере! Пожалуйста, свяжитесь с нами, чтобы получить дополнительную информацию."
type textarea "Tere! Täiendavat infot sisseastumiskatsete kohta saate vastava eriala osakonnaj…"
type textarea "Тере! Пожалуйста, свяжитесь с нами, чтобы получить дополнительную информацию. К…"
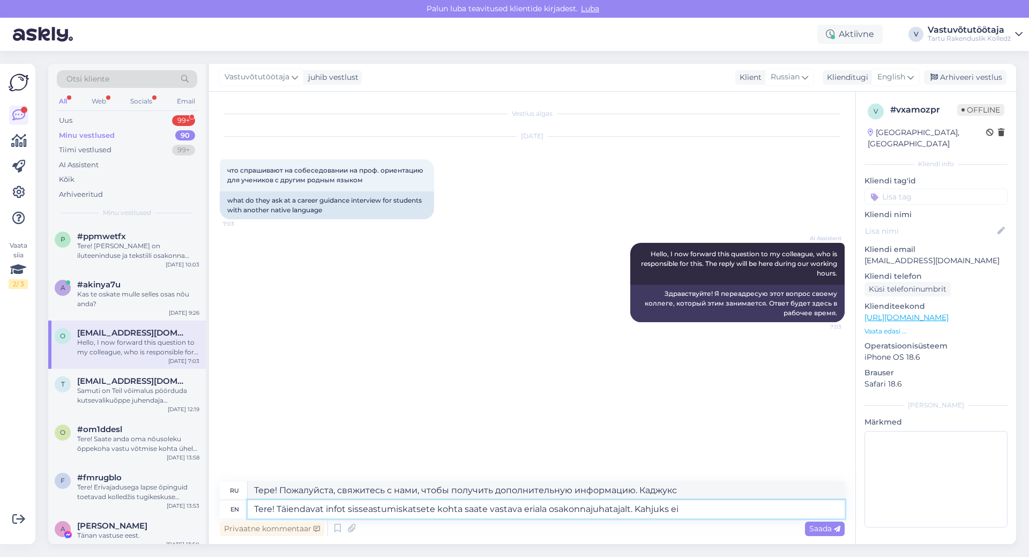
type textarea "Tere! Täiendavat infot sisseastumiskatsete kohta saate vastava eriala osakonnaj…"
type textarea "Тере! Дополнительная информация может быть получена с помощью специального обор…"
type textarea "Tere! Täiendavat infot sisseastumiskatsete kohta saate vastava eriala osakonnaj…"
type textarea "Тере! Пожалуйста, свяжитесь с нами, чтобы получить дополнительную информацию. К…"
type textarea "Tere! Täiendavat infot sisseastumiskatsete kohta saate vastava eriala osakonnaj…"
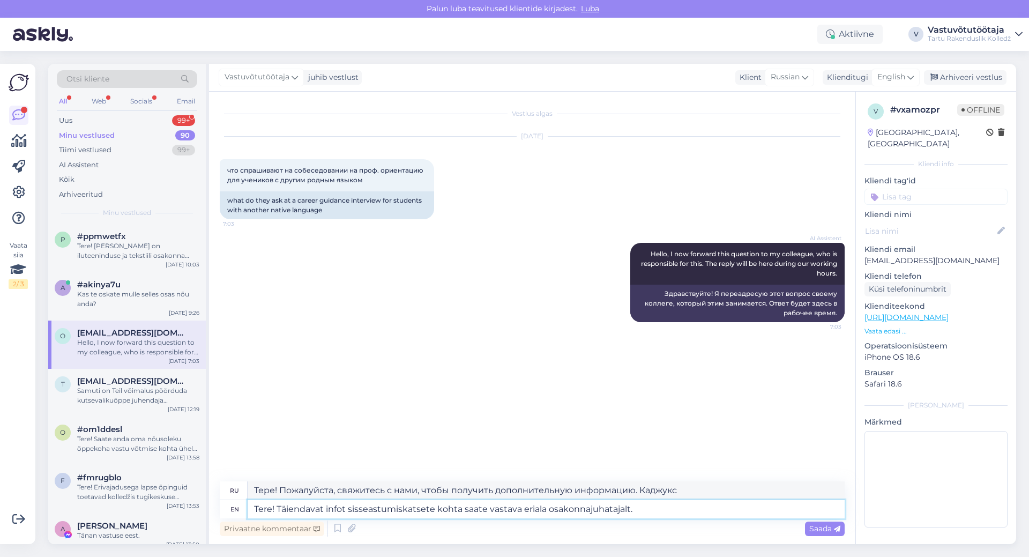
type textarea "Тере! Дополнительная информация может быть получена с помощью специального обор…"
type textarea "Tere! Täiendavat infot sisseastumiskatsete kohta saate vastava eriala osakonnaj…"
click at [827, 528] on span "Saada" at bounding box center [825, 529] width 31 height 10
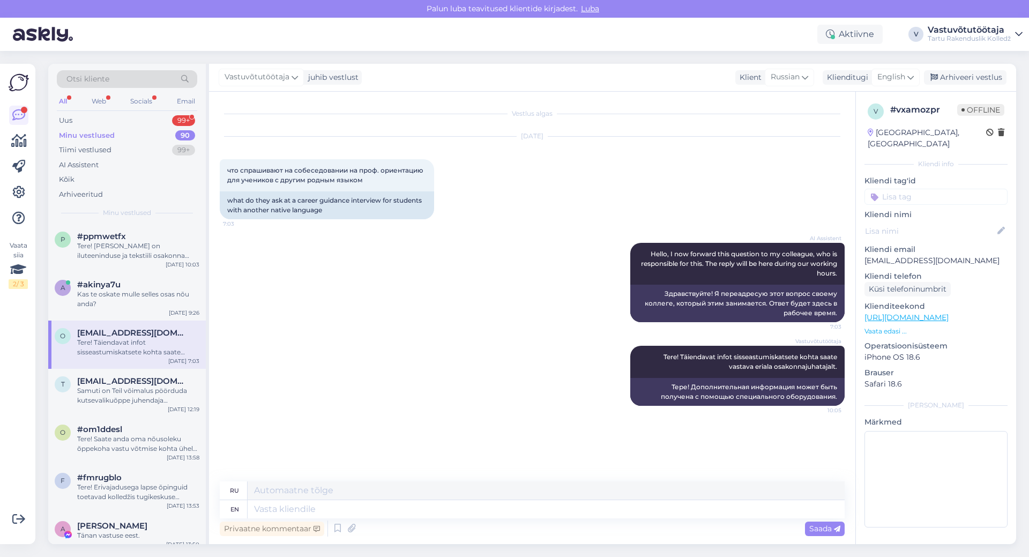
click at [377, 359] on div "Vastuvõtutöötaja Tere! Täiendavat infot sisseastumiskatsete kohta saate vastava…" at bounding box center [532, 376] width 625 height 84
click at [101, 288] on span "#akinya7u" at bounding box center [98, 285] width 43 height 10
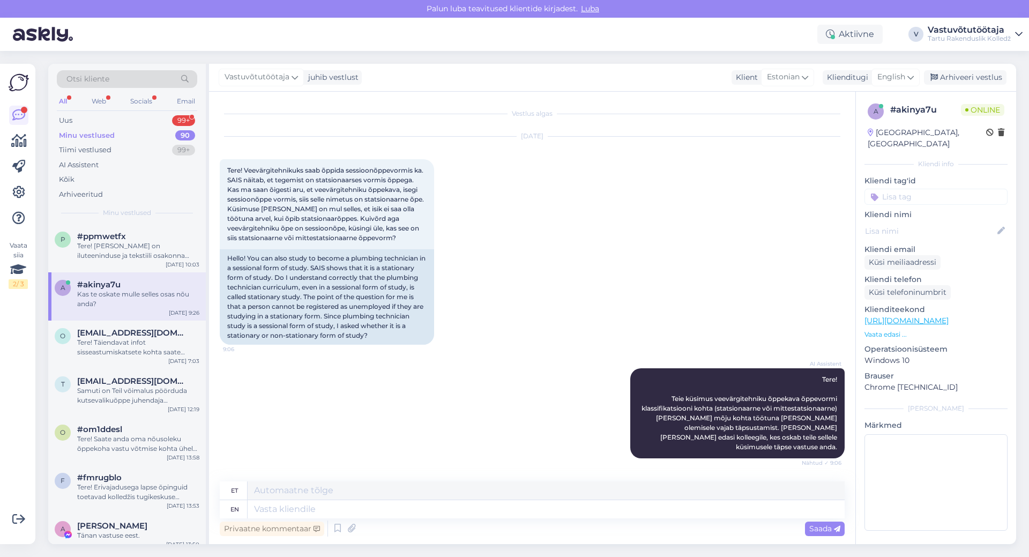
scroll to position [53, 0]
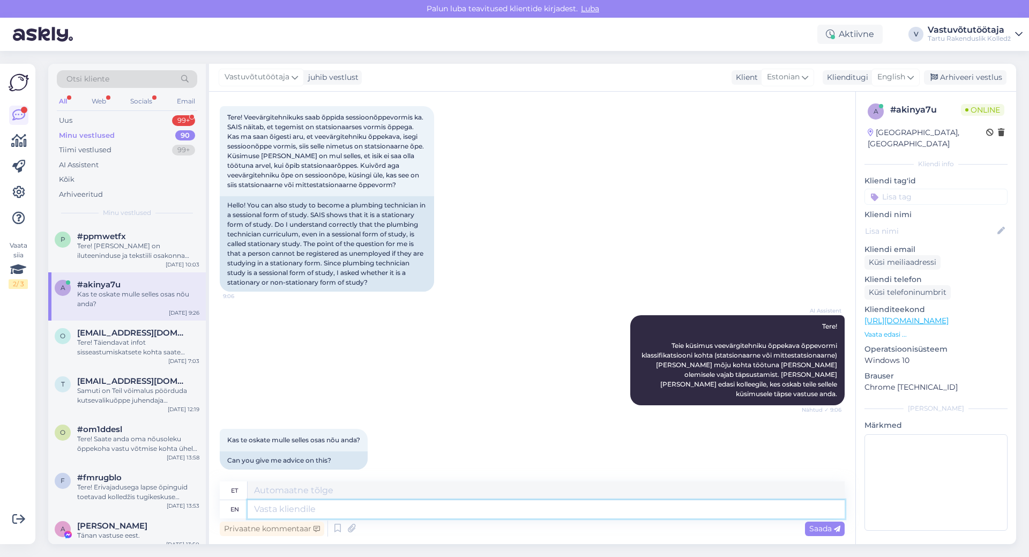
click at [399, 504] on textarea at bounding box center [546, 509] width 597 height 18
type textarea "Tere!"
type textarea "Tere! [GEOGRAPHIC_DATA]"
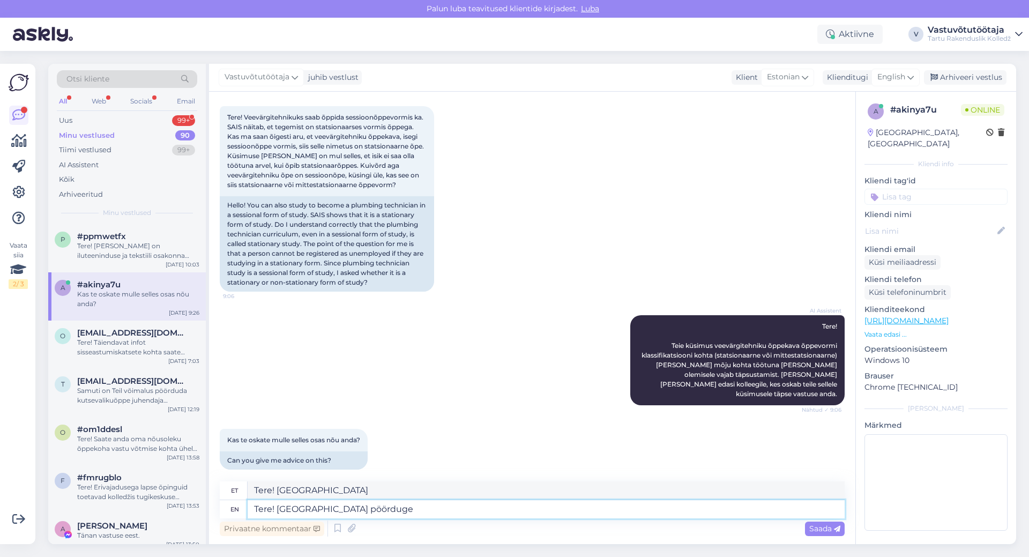
type textarea "Tere! [GEOGRAPHIC_DATA] pöörduge"
type textarea "Tere! Palun pööranguga"
click at [374, 508] on textarea "Tere! [GEOGRAPHIC_DATA] pöörduge" at bounding box center [546, 509] width 597 height 18
paste textarea "[PERSON_NAME] [PERSON_NAME] ja puiduosakonna juht 7361856 [EMAIL_ADDRESS][DOMAI…"
type textarea "Tere! Palun pöörduge [PERSON_NAME] [PERSON_NAME] ja puiduosakonna juht 7361856 …"
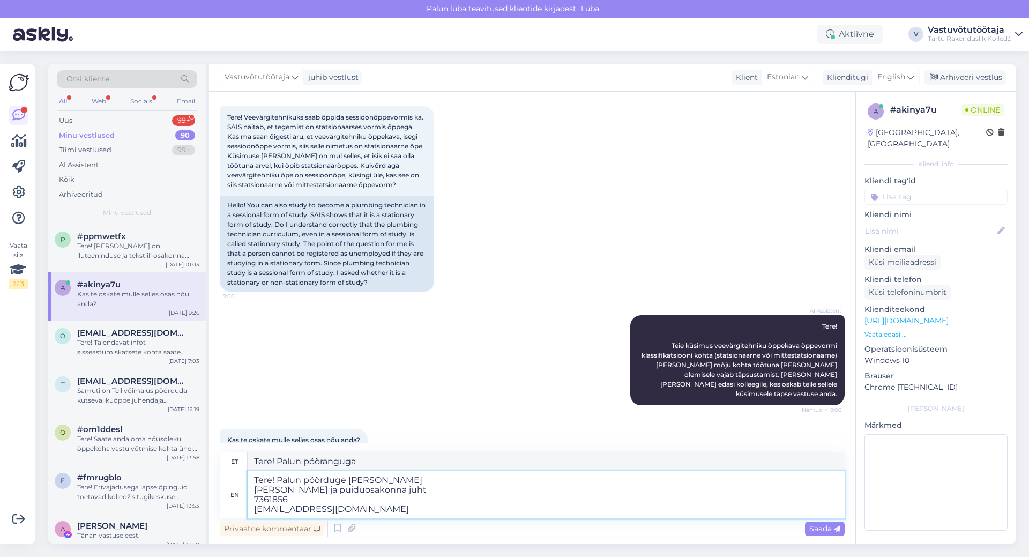
type textarea "Tere! Palun pöörduge [PERSON_NAME] [PERSON_NAME] ja puiduosakonna juht 7361856 …"
click at [399, 490] on textarea "Tere! Palun pöörduge [PERSON_NAME] [PERSON_NAME] ja puiduosakonna juht 7361856 …" at bounding box center [546, 494] width 597 height 47
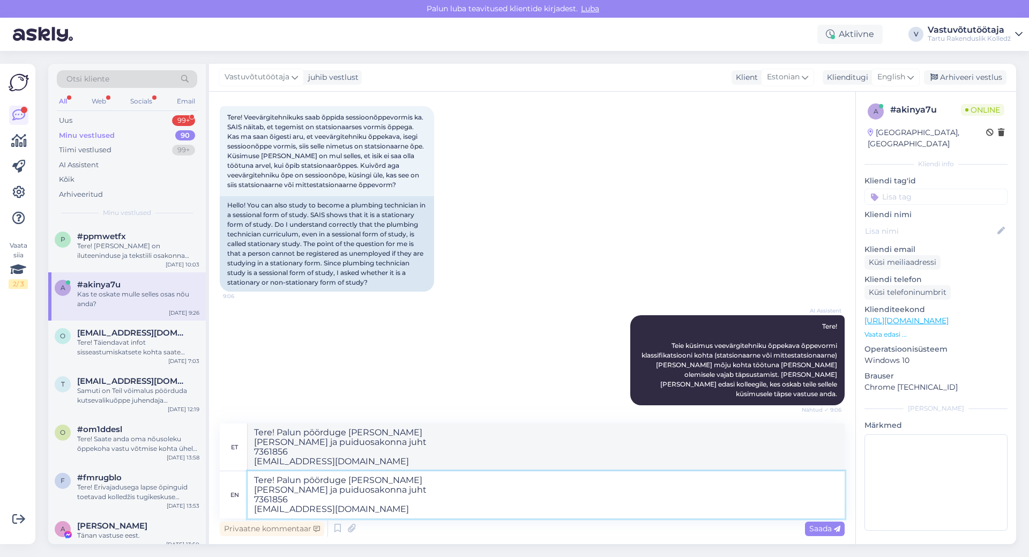
click at [346, 479] on textarea "Tere! Palun pöörduge [PERSON_NAME] [PERSON_NAME] ja puiduosakonna juht 7361856 …" at bounding box center [546, 494] width 597 height 47
drag, startPoint x: 350, startPoint y: 481, endPoint x: 421, endPoint y: 482, distance: 71.3
click at [421, 482] on textarea "Tere! Palun pöörduge [PERSON_NAME] [PERSON_NAME] ja puiduosakonna juht 7361856 …" at bounding box center [546, 494] width 597 height 47
type textarea "Tere! Palun pöörduge [PERSON_NAME] ja puiduosakonna juht 7361856 [EMAIL_ADDRESS…"
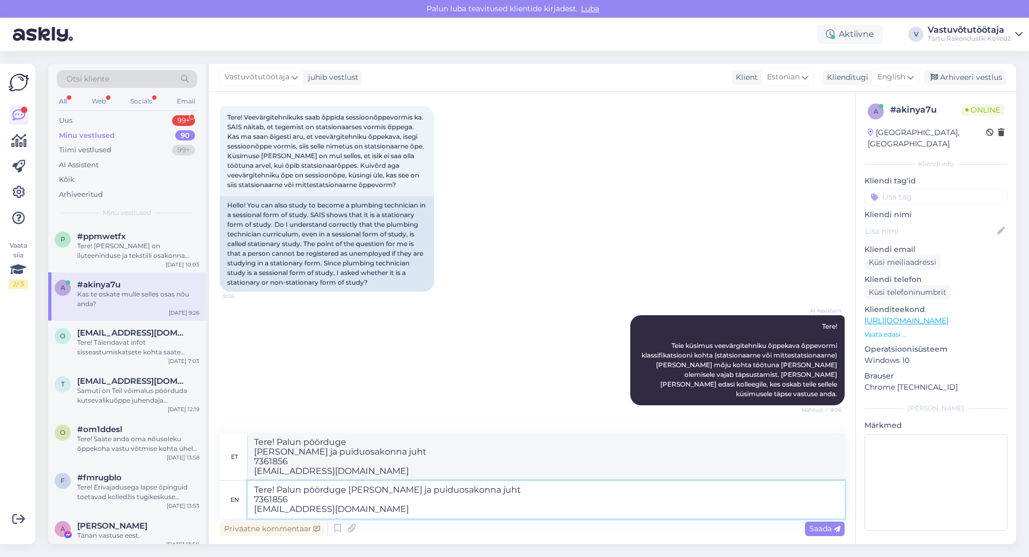
type textarea "Tere! Palun pöörduge hituse ja puiduosakonna juht 7361856 [EMAIL_ADDRESS][DOMAI…"
type textarea "Tere! Palun pöörduge ehituse ja puiduosakonna juht 7361856 [EMAIL_ADDRESS][DOMA…"
click at [493, 495] on textarea "Tere! Palun pöörduge ehituse ja puiduosakonna juht 7361856 [EMAIL_ADDRESS][DOMA…" at bounding box center [546, 500] width 597 height 38
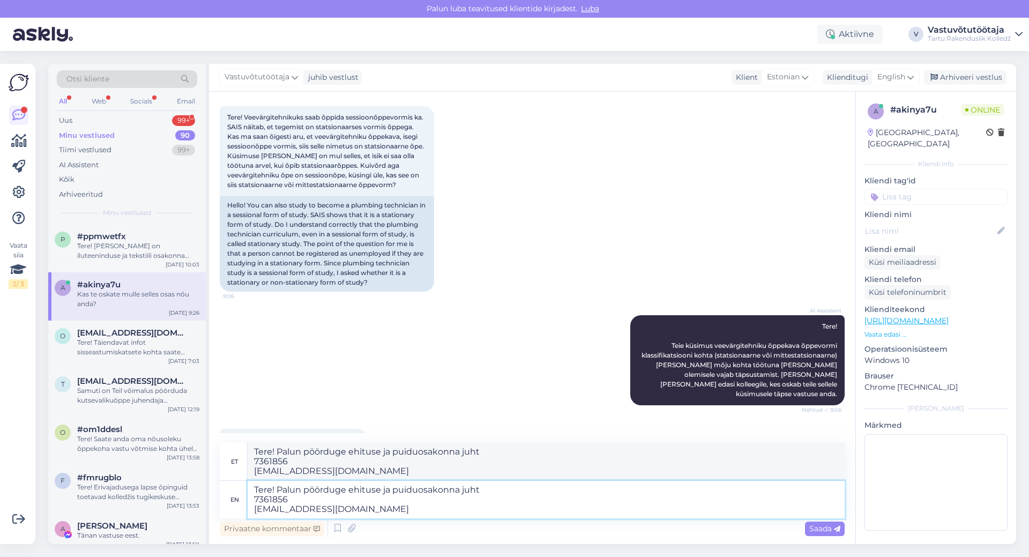
click at [277, 489] on textarea "Tere! Palun pöörduge ehituse ja puiduosakonna juht 7361856 [EMAIL_ADDRESS][DOMA…" at bounding box center [546, 500] width 597 height 38
type textarea "Tere! Täpse info saab anda Teile ehituse ja puiduosakonna juht 7361856 [EMAIL_A…"
click at [548, 493] on textarea "Tere! Täpse info saab anda Teile ehituse ja puiduosakonna juht 7361856 [EMAIL_A…" at bounding box center [546, 500] width 597 height 38
paste textarea "[PERSON_NAME]"
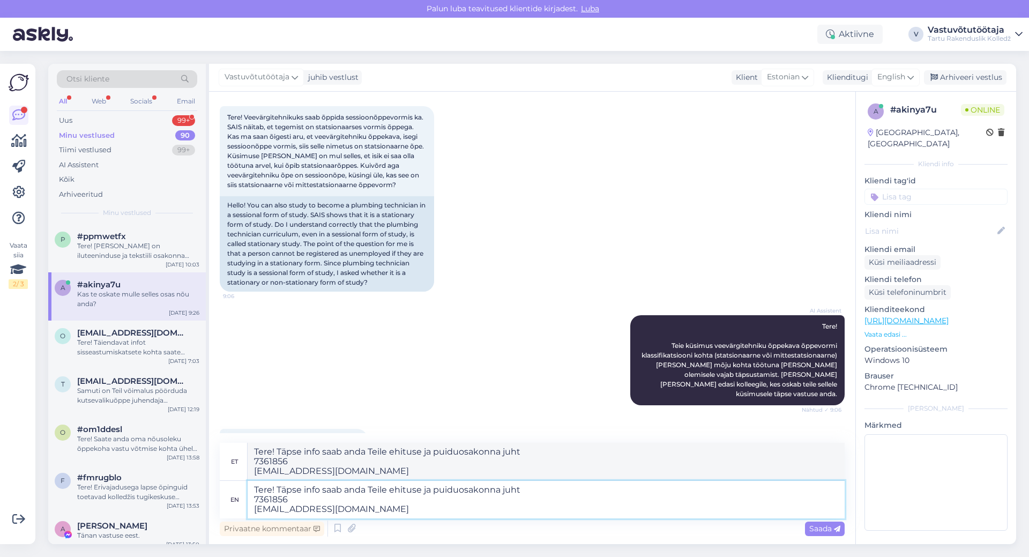
type textarea "Tere! Täpse info saab anda Teile ehituse ja puiduosakonna juhtMagnus Maiste 736…"
click at [519, 492] on textarea "Tere! Täpse info saab anda Teile ehituse ja puiduosakonna juhtMagnus Maiste 736…" at bounding box center [546, 500] width 597 height 38
type textarea "Tere! Täpse info saab anda Teile ehituse ja puiduosakonna juht [PERSON_NAME] 73…"
click at [600, 489] on textarea "Tere! Täpse info saab anda Teile ehituse ja puiduosakonna juht [PERSON_NAME] 73…" at bounding box center [546, 500] width 597 height 38
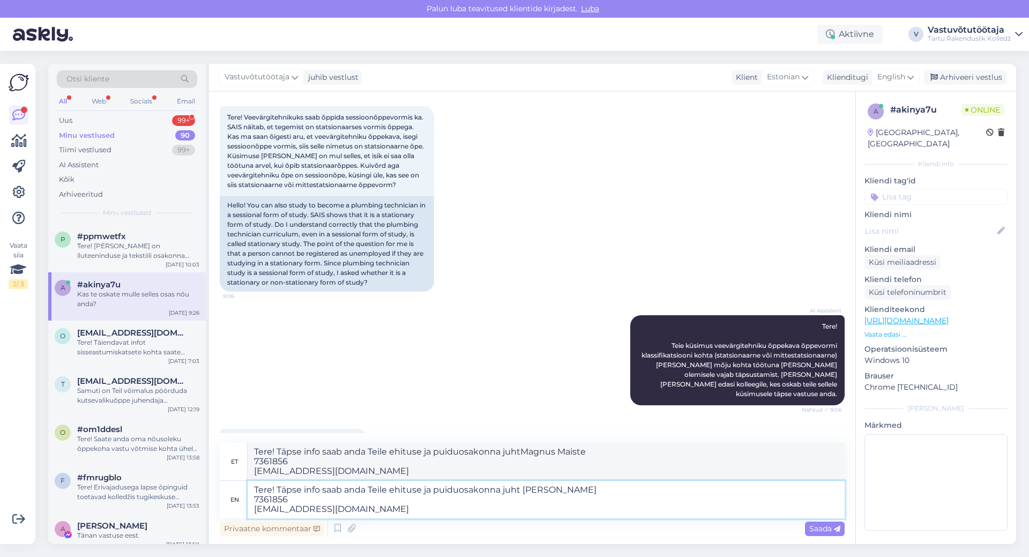
type textarea "Tere! Täpse info saab anda Teile ehituse ja puiduosakonna juht [PERSON_NAME] 73…"
type textarea "Tere! Täpse info saab anda Teile ehituse ja puiduosakonna juht [PERSON_NAME]. t…"
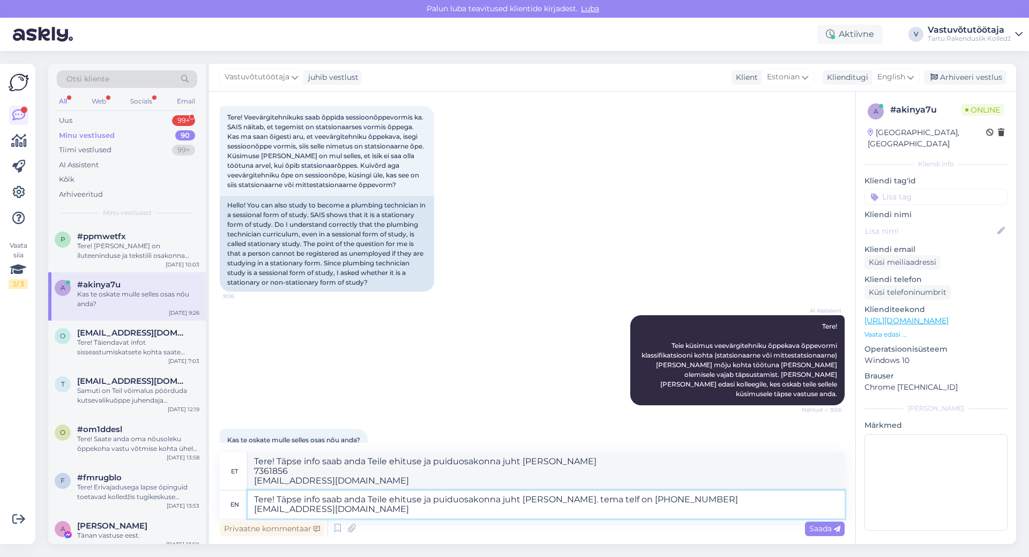
type textarea "Tere! Täpse info saab anda Teile ehituse ja puiduosakonna juht [PERSON_NAME]. t…"
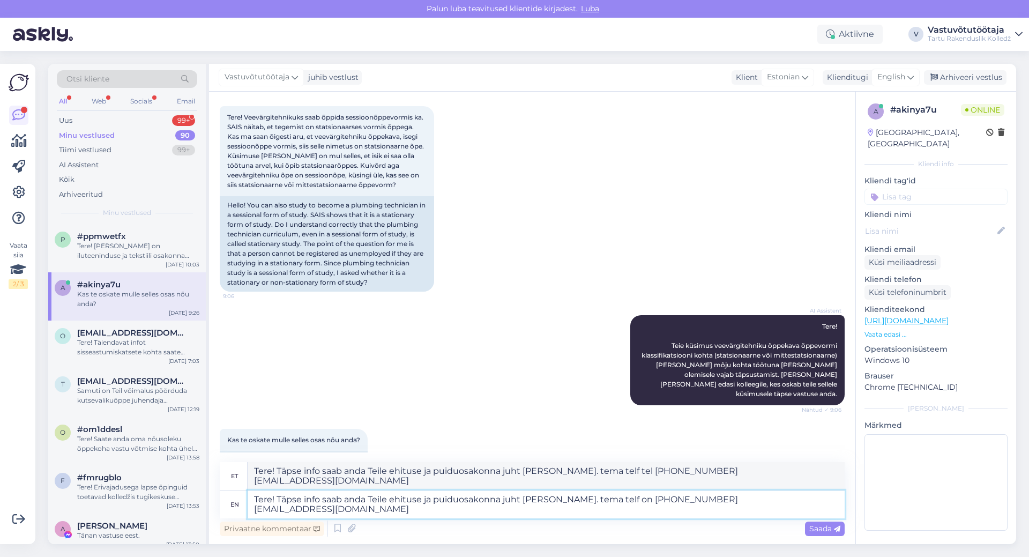
click at [662, 500] on textarea "Tere! Täpse info saab anda Teile ehituse ja puiduosakonna juht [PERSON_NAME]. t…" at bounding box center [546, 505] width 597 height 28
type textarea "Tere! Täpse info saab anda Teile ehituse ja puiduosakonna juht [PERSON_NAME]. t…"
click at [699, 500] on textarea "Tere! Täpse info saab anda Teile ehituse ja puiduosakonna juht [PERSON_NAME]. t…" at bounding box center [546, 505] width 597 height 28
type textarea "Tere! Täpse info saab anda Teile ehituse ja puiduosakonna juht [PERSON_NAME]. t…"
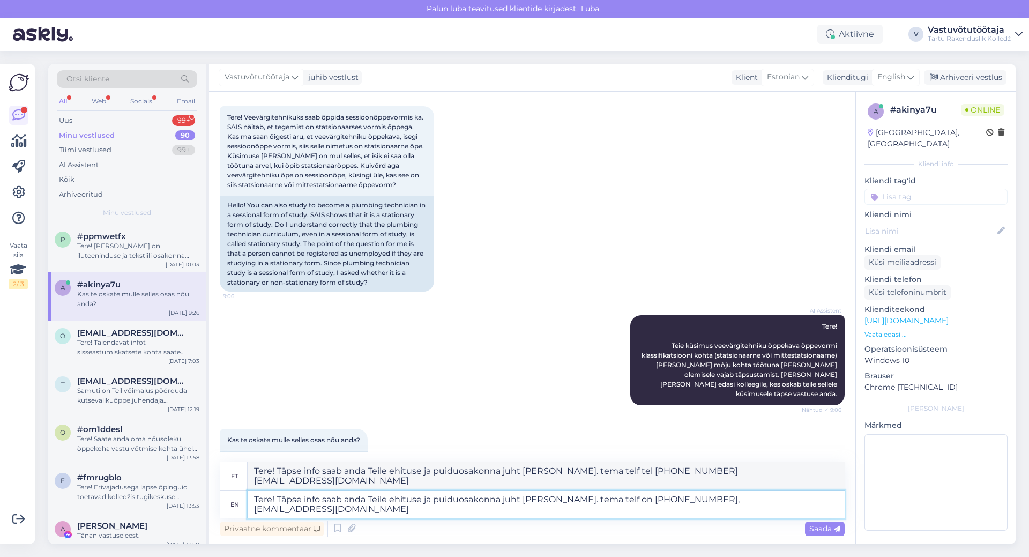
type textarea "Tere! Täpse info saab anda Teile ehituse ja puiduosakonna juht [PERSON_NAME]. t…"
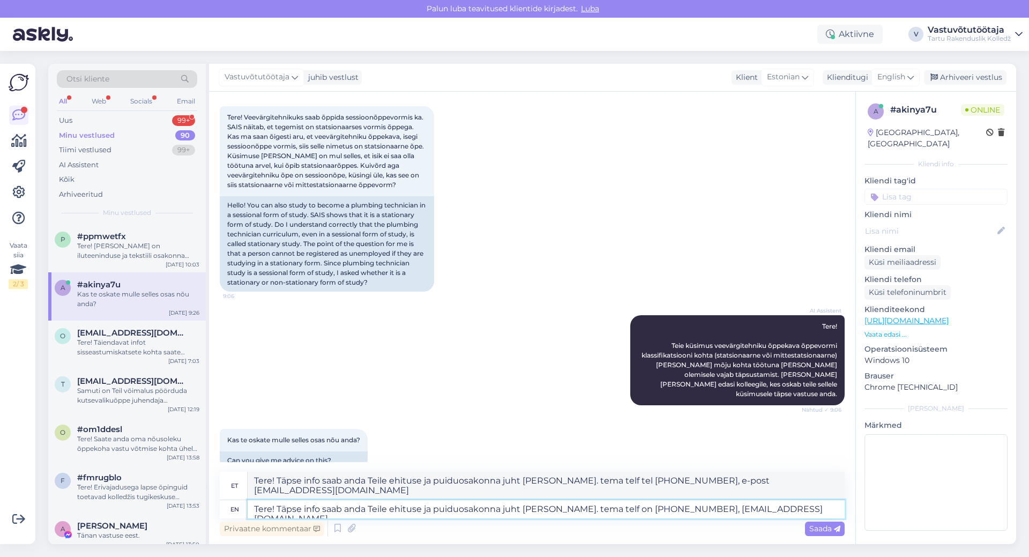
type textarea "Tere! Täpse info saab anda Teile ehituse ja puiduosakonna juht [PERSON_NAME]. t…"
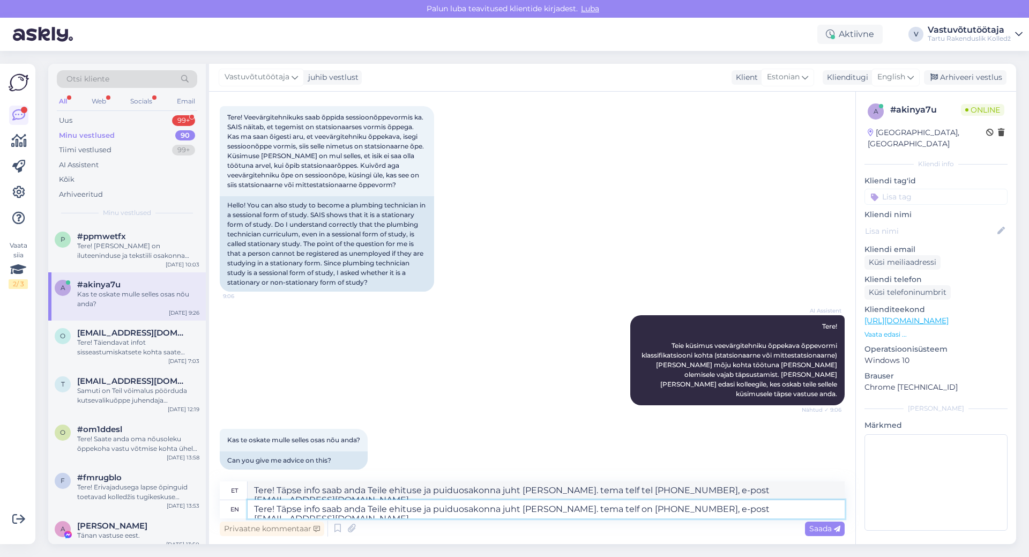
click at [838, 505] on textarea "Tere! Täpse info saab anda Teile ehituse ja puiduosakonna juht [PERSON_NAME]. t…" at bounding box center [546, 509] width 597 height 18
type textarea "Tere! Täpse info saab anda Teile ehituse ja puiduosakonna juht [PERSON_NAME]. t…"
click at [821, 528] on span "Saada" at bounding box center [825, 529] width 31 height 10
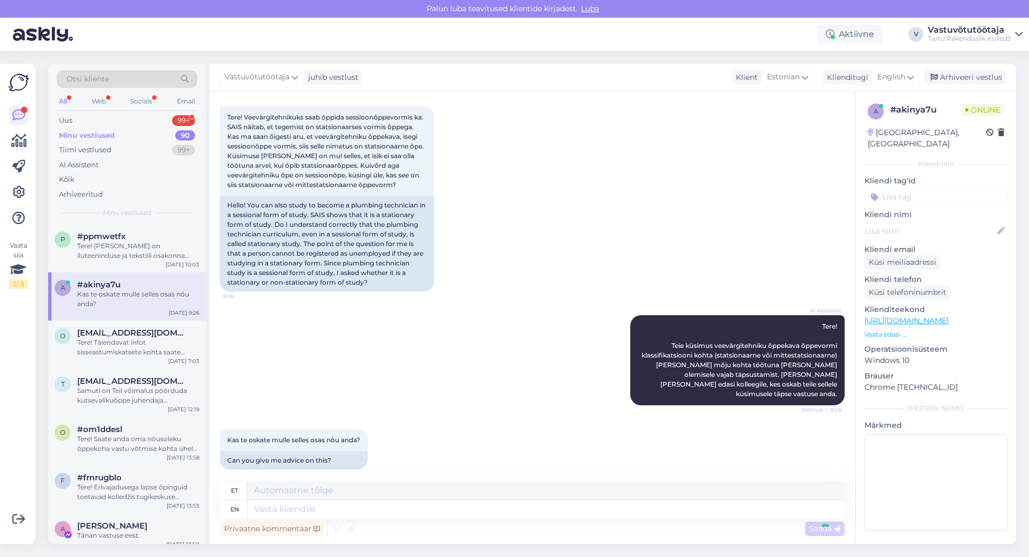
scroll to position [156, 0]
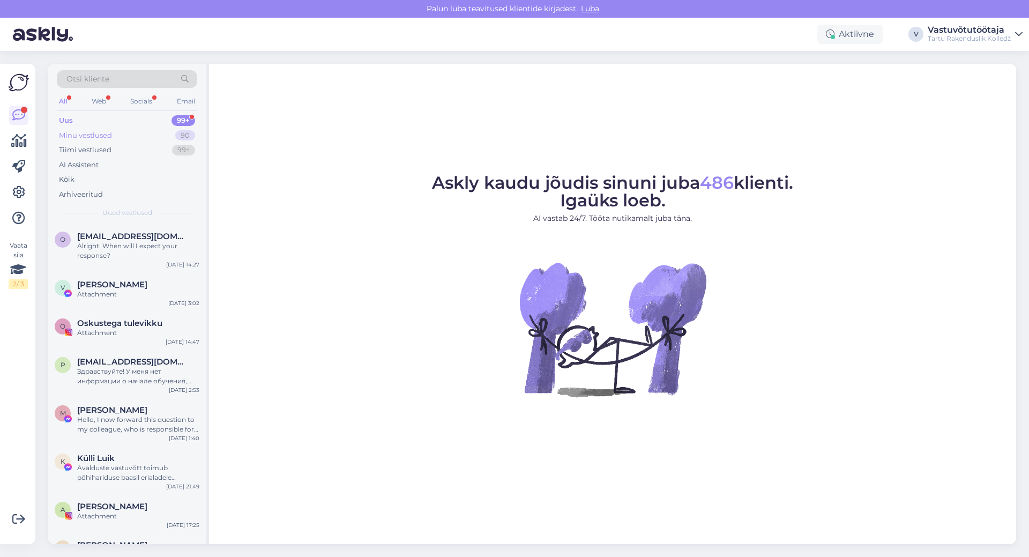
click at [82, 132] on div "Minu vestlused" at bounding box center [85, 135] width 53 height 11
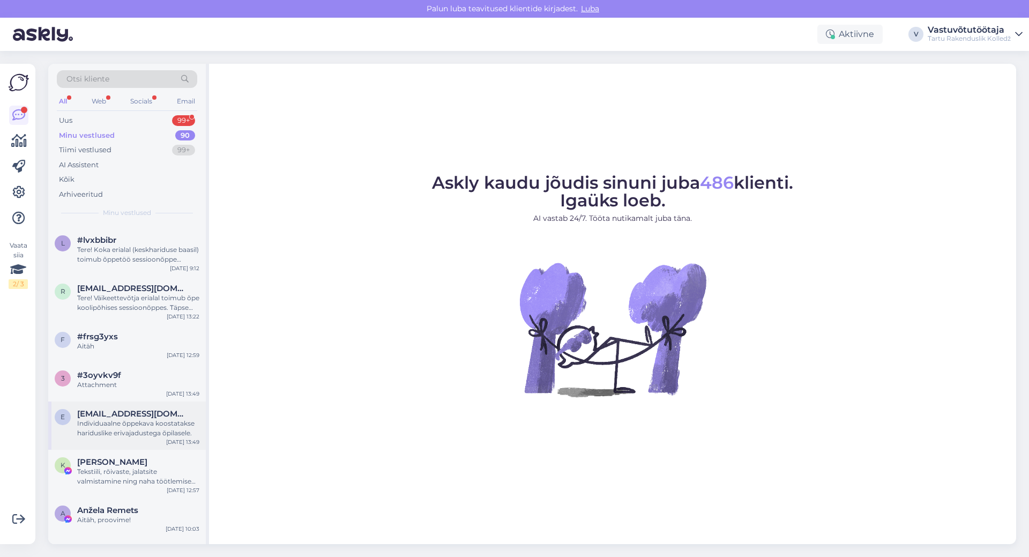
scroll to position [536, 0]
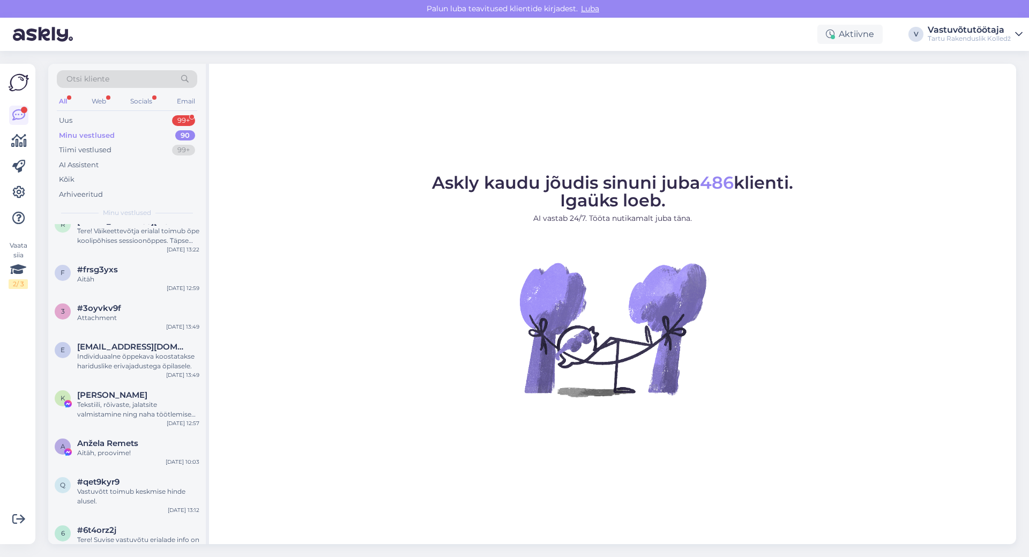
click at [298, 212] on figure "Askly kaudu jõudis sinuni juba 486 klienti. Igaüks loeb. AI vastab 24/7. Tööta …" at bounding box center [613, 299] width 788 height 251
click at [305, 240] on figure "Askly kaudu jõudis sinuni juba 486 klienti. Igaüks loeb. AI vastab 24/7. Tööta …" at bounding box center [613, 299] width 788 height 251
